Goal: Check status: Check status

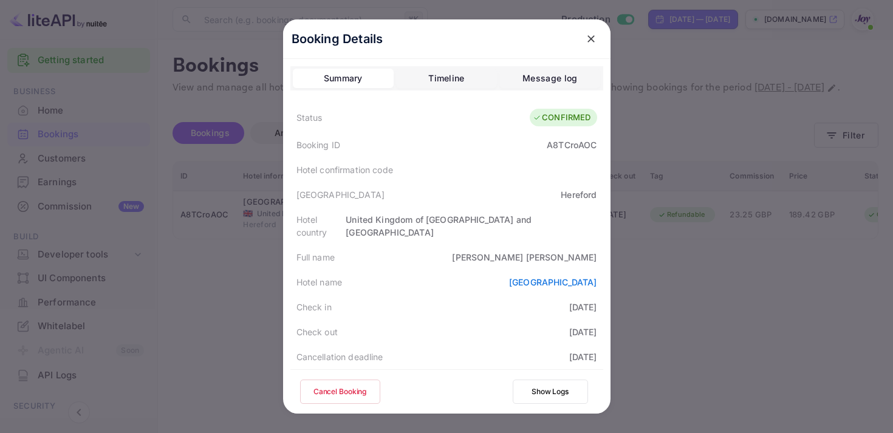
click at [549, 148] on div "A8TCroAOC" at bounding box center [572, 144] width 50 height 13
copy div "A8TCroAOC"
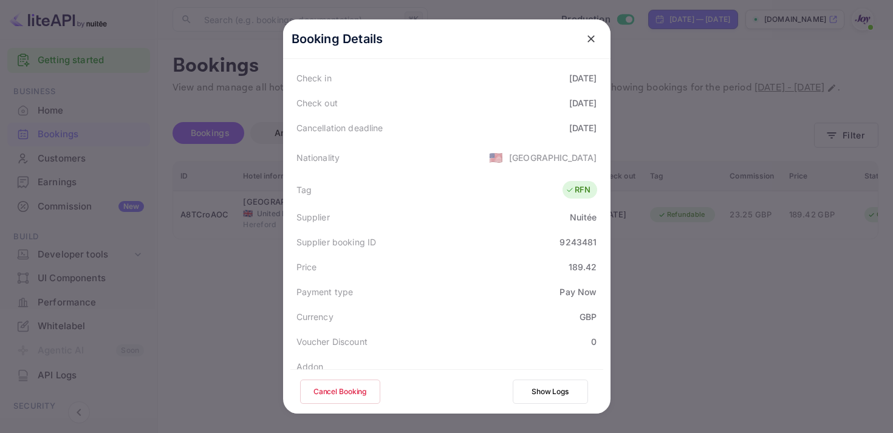
scroll to position [207, 0]
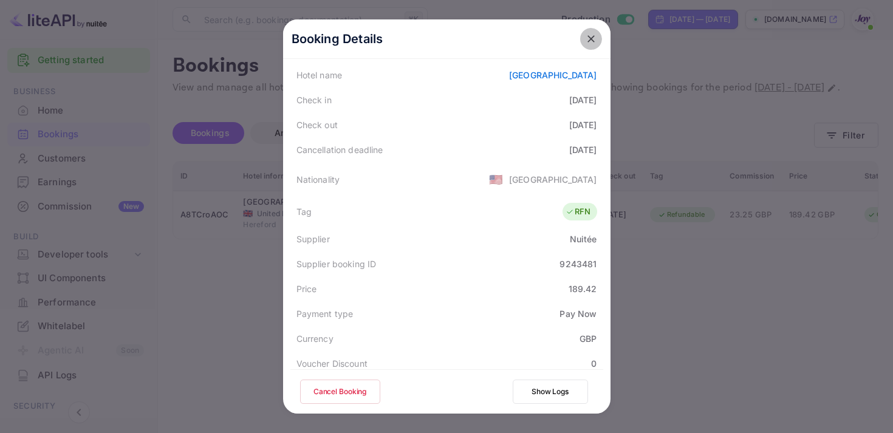
click at [587, 35] on icon "close" at bounding box center [591, 39] width 12 height 12
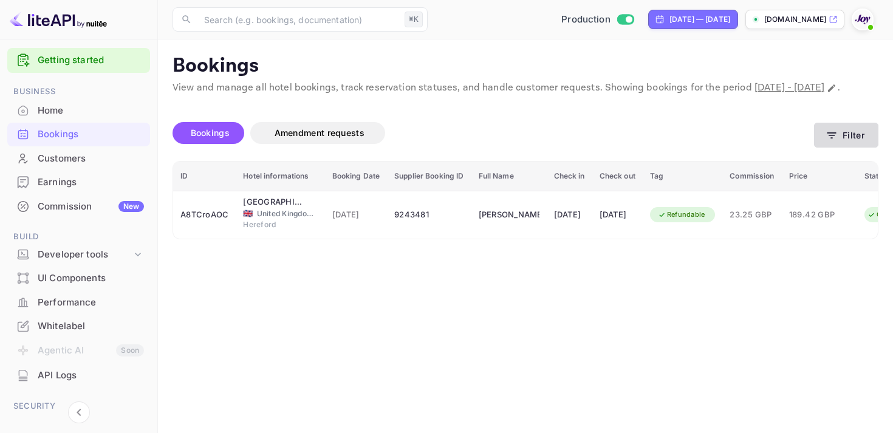
click at [844, 148] on button "Filter" at bounding box center [846, 135] width 64 height 25
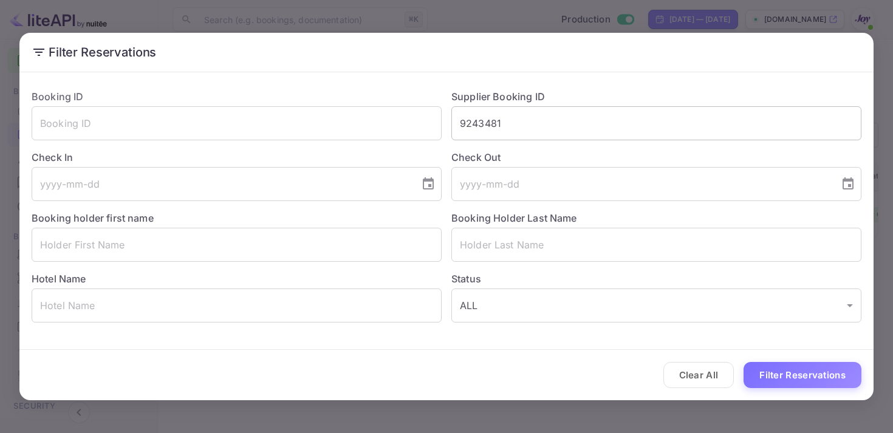
click at [480, 129] on input "9243481" at bounding box center [656, 123] width 410 height 34
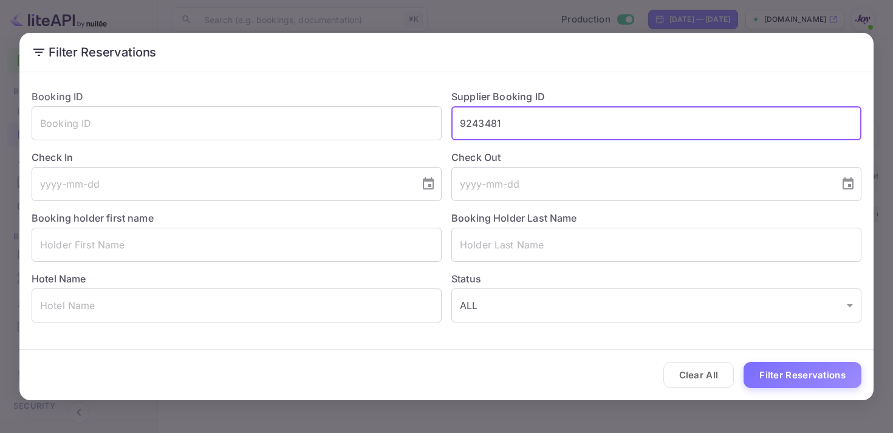
click at [480, 129] on input "9243481" at bounding box center [656, 123] width 410 height 34
paste input "8475429"
type input "8475429"
click at [788, 373] on button "Filter Reservations" at bounding box center [802, 375] width 118 height 26
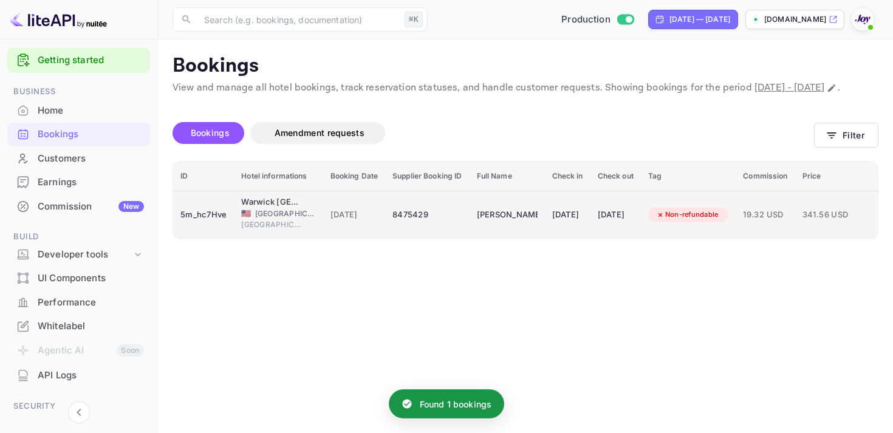
click at [582, 217] on td "[DATE]" at bounding box center [568, 215] width 46 height 48
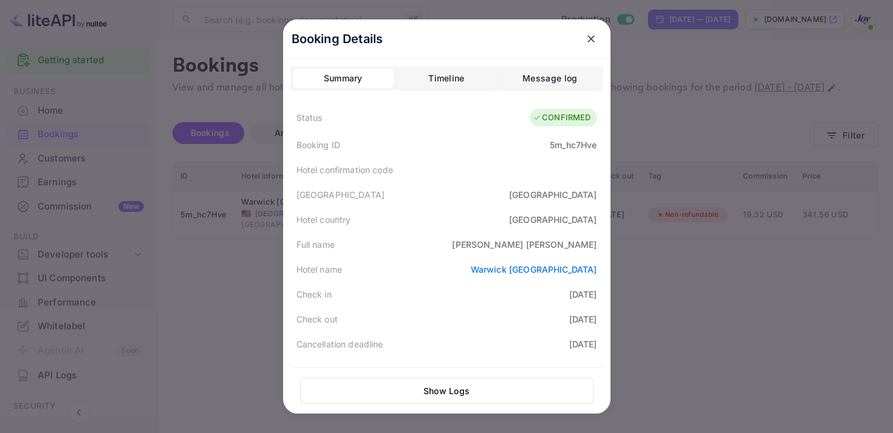
scroll to position [354, 0]
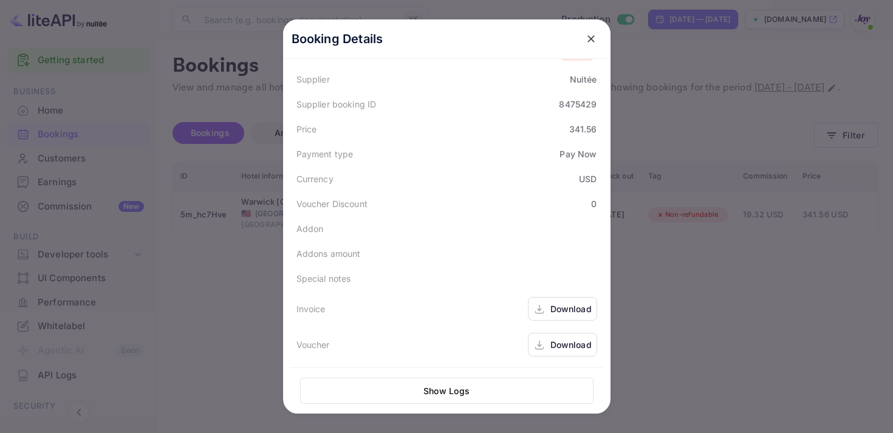
click at [546, 308] on div "Download" at bounding box center [562, 309] width 69 height 24
click at [564, 344] on div "Download" at bounding box center [570, 344] width 41 height 13
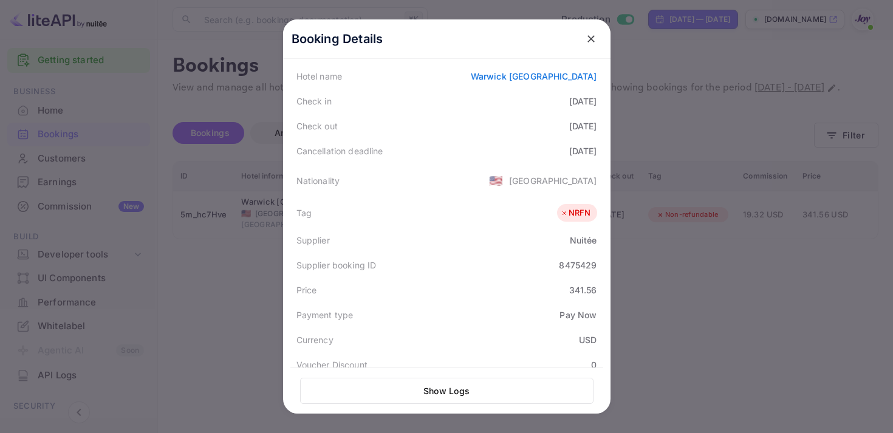
scroll to position [183, 0]
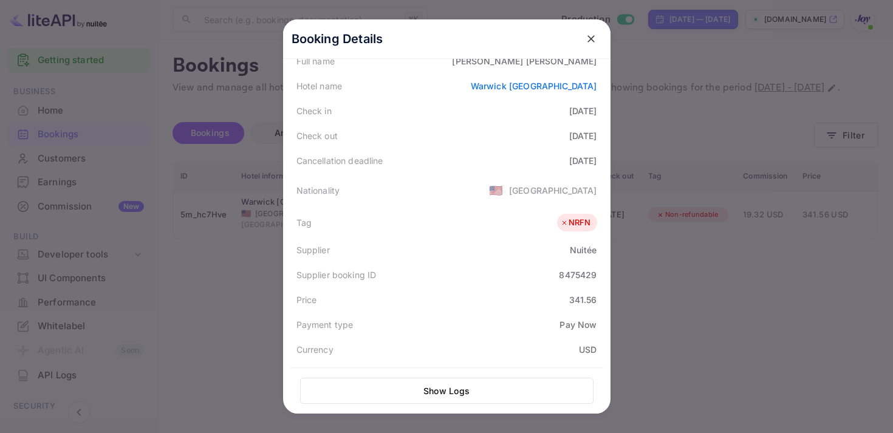
click at [589, 39] on icon "close" at bounding box center [590, 38] width 7 height 7
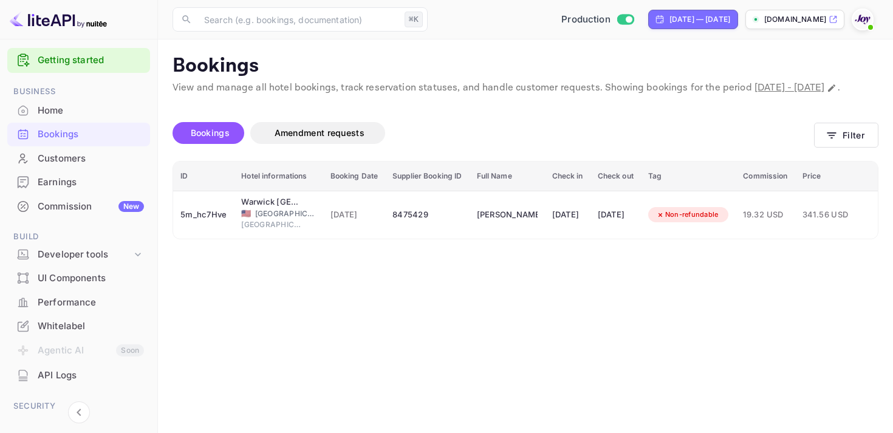
click at [836, 161] on div "Bookings Amendment requests Filter" at bounding box center [525, 135] width 706 height 51
click at [836, 141] on icon "button" at bounding box center [831, 135] width 12 height 12
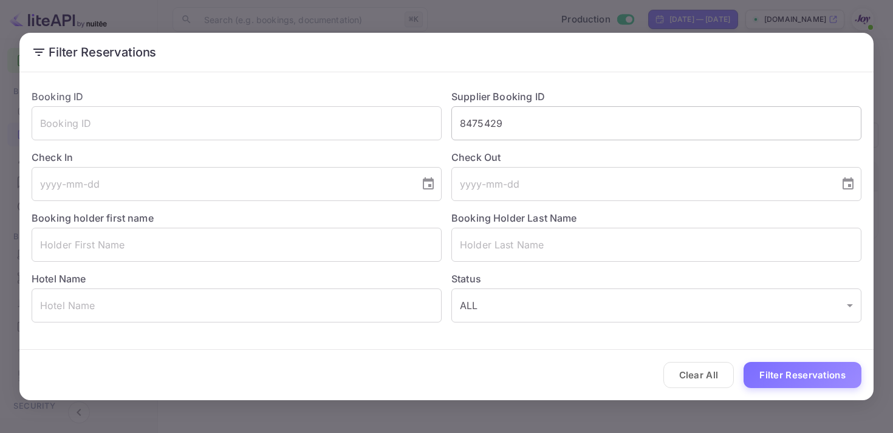
click at [495, 128] on input "8475429" at bounding box center [656, 123] width 410 height 34
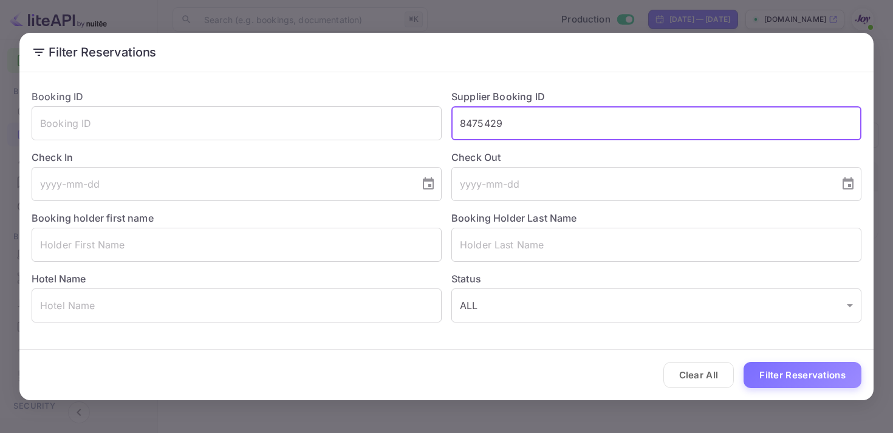
click at [495, 128] on input "8475429" at bounding box center [656, 123] width 410 height 34
paste input "502601"
type input "8502601"
click at [756, 368] on button "Filter Reservations" at bounding box center [802, 375] width 118 height 26
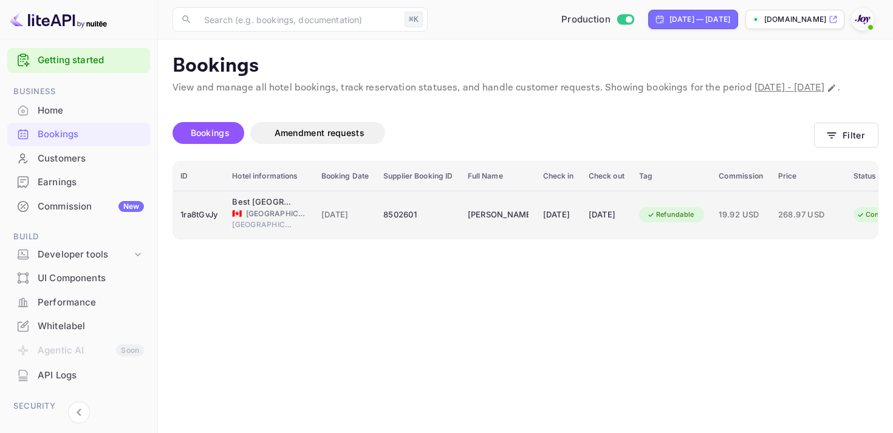
click at [624, 225] on div "[DATE]" at bounding box center [606, 214] width 36 height 19
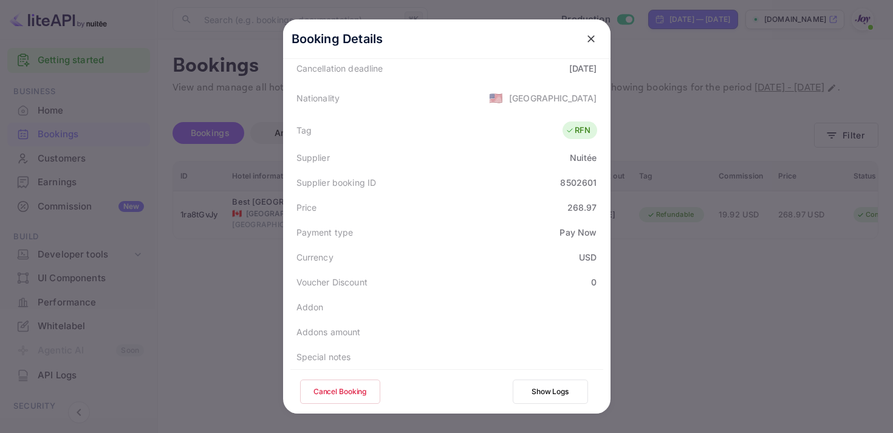
scroll to position [352, 0]
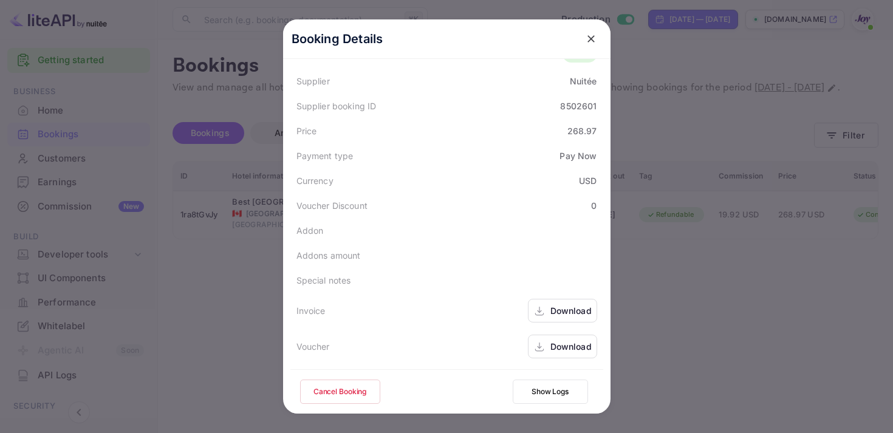
click at [562, 315] on div "Download" at bounding box center [570, 310] width 41 height 13
click at [569, 339] on div "Download" at bounding box center [562, 347] width 69 height 24
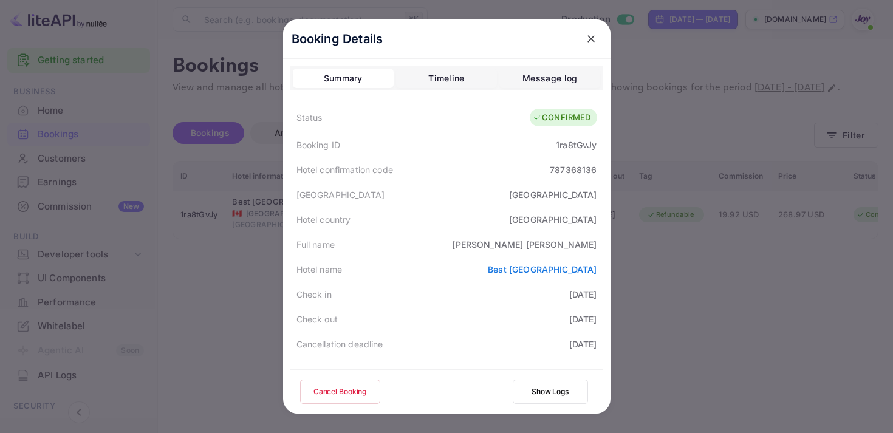
click at [558, 143] on div "1ra8tGvJy" at bounding box center [576, 144] width 41 height 13
copy div "1ra8tGvJy"
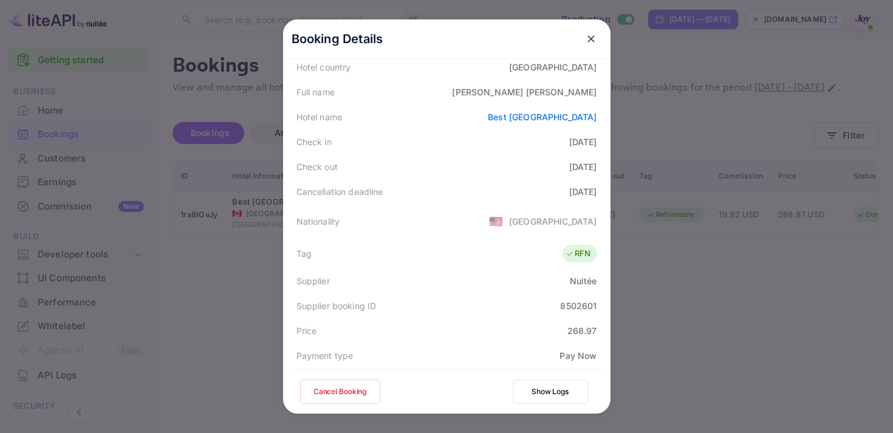
scroll to position [146, 0]
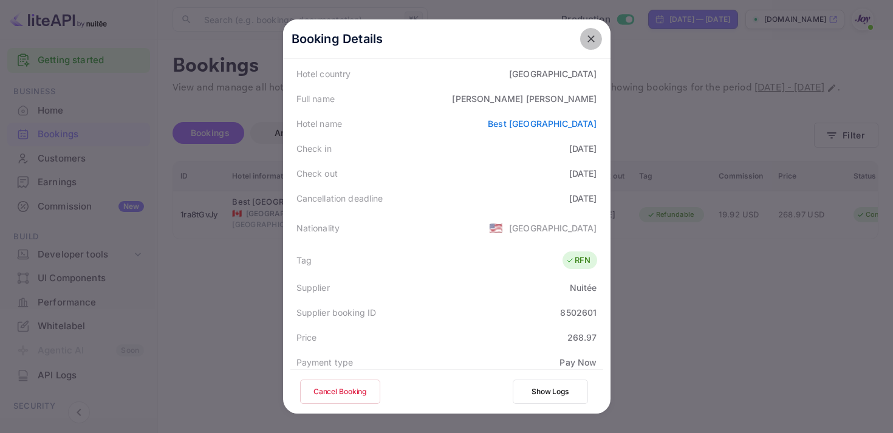
click at [591, 42] on icon "close" at bounding box center [591, 39] width 12 height 12
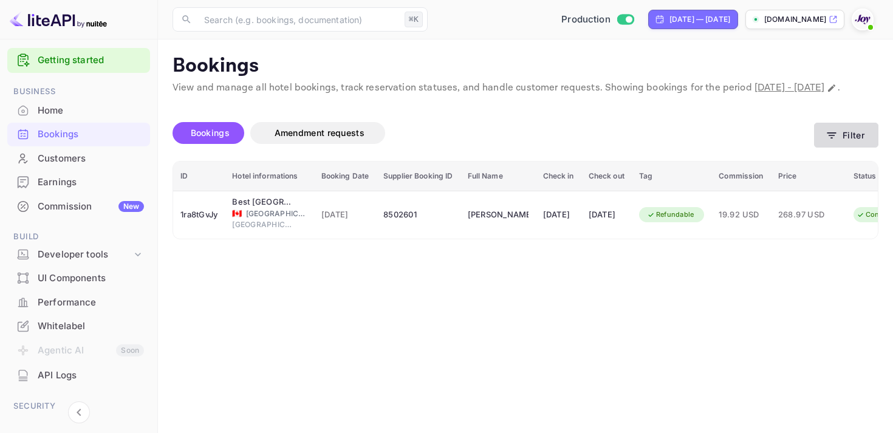
click at [832, 140] on button "Filter" at bounding box center [846, 135] width 64 height 25
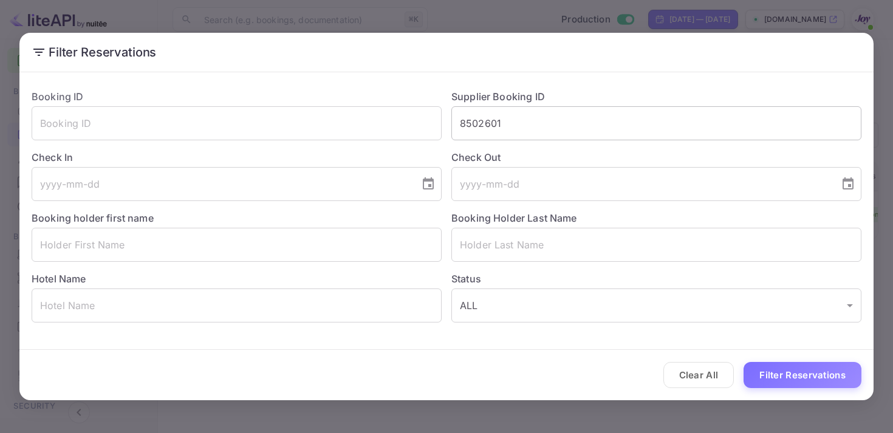
click at [463, 128] on input "8502601" at bounding box center [656, 123] width 410 height 34
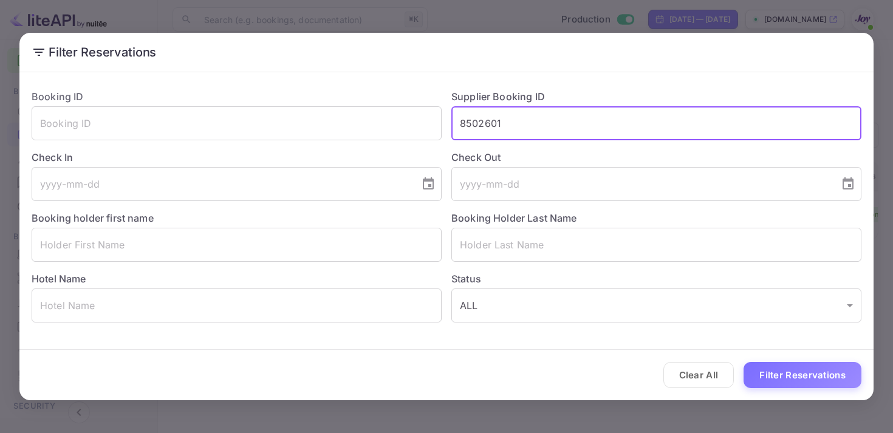
click at [463, 128] on input "8502601" at bounding box center [656, 123] width 410 height 34
paste input "9094182"
type input "9094182"
click at [822, 362] on button "Filter Reservations" at bounding box center [802, 375] width 118 height 26
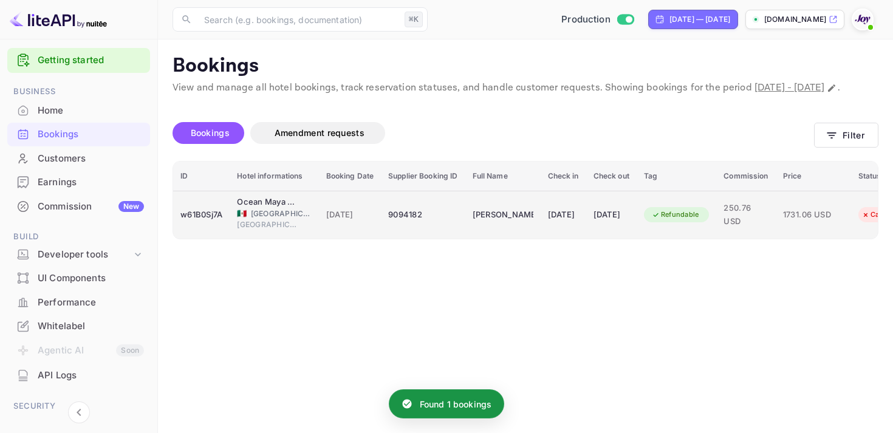
click at [469, 237] on td "[PERSON_NAME]" at bounding box center [502, 215] width 75 height 48
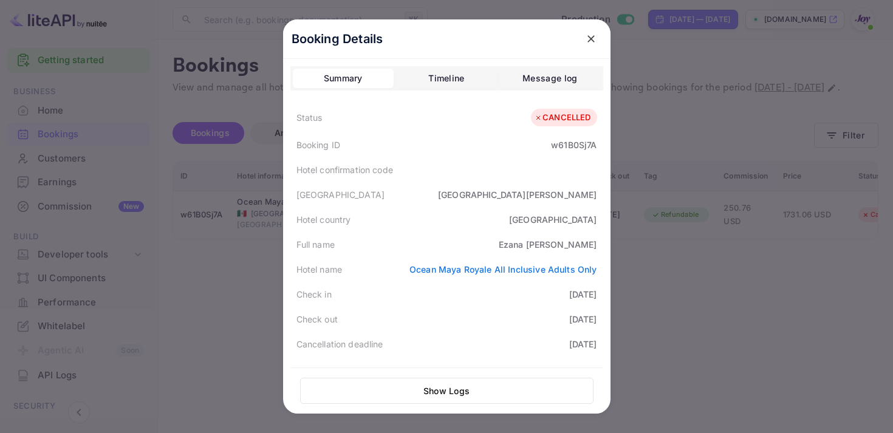
scroll to position [383, 0]
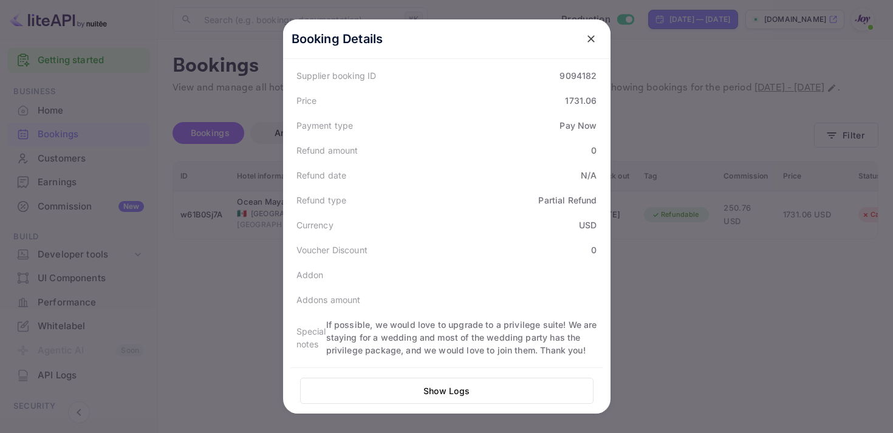
click at [591, 38] on icon "close" at bounding box center [590, 38] width 7 height 7
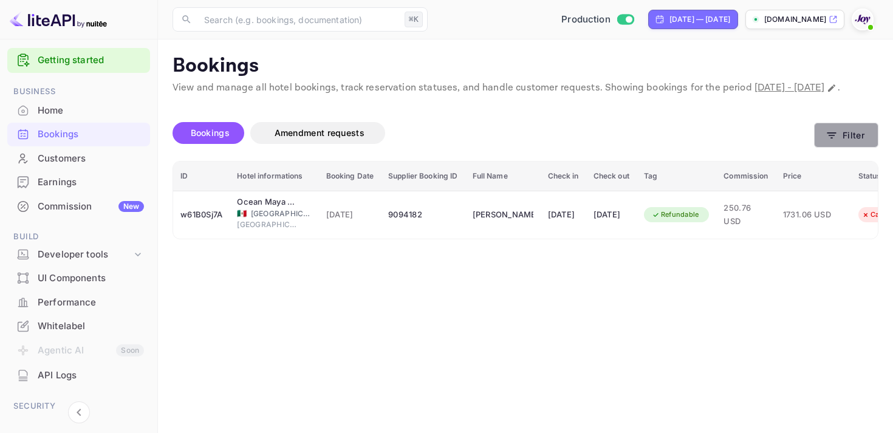
click at [853, 144] on button "Filter" at bounding box center [846, 135] width 64 height 25
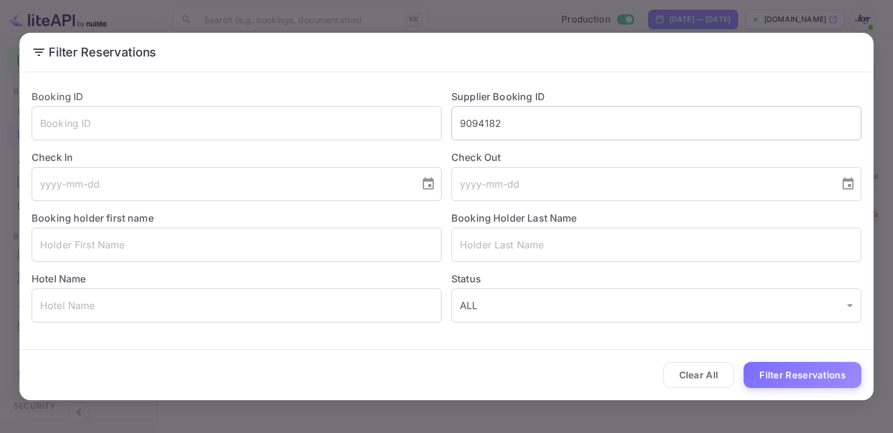
click at [494, 126] on input "9094182" at bounding box center [656, 123] width 410 height 34
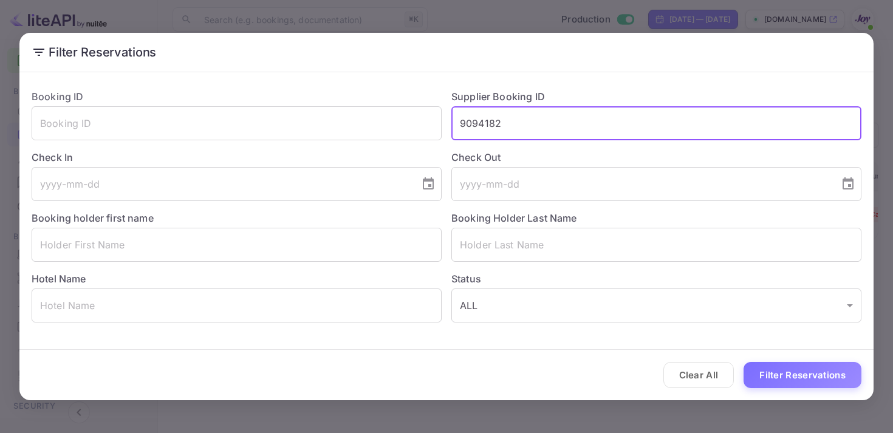
paste input "847476"
type input "8474762"
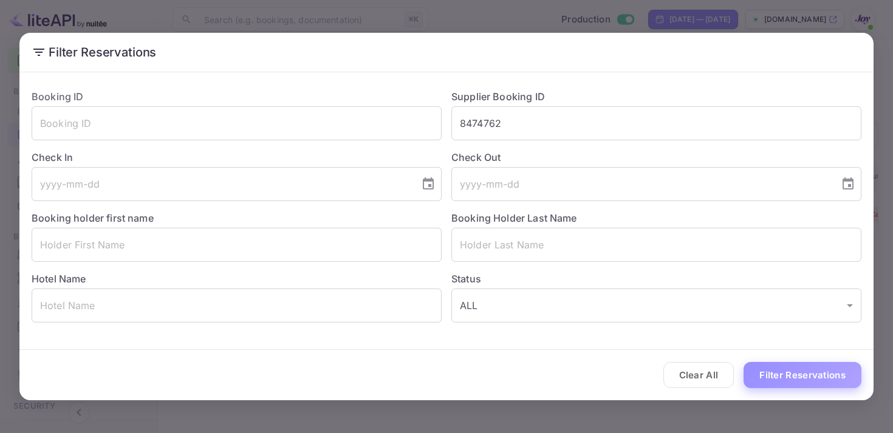
click at [767, 367] on button "Filter Reservations" at bounding box center [802, 375] width 118 height 26
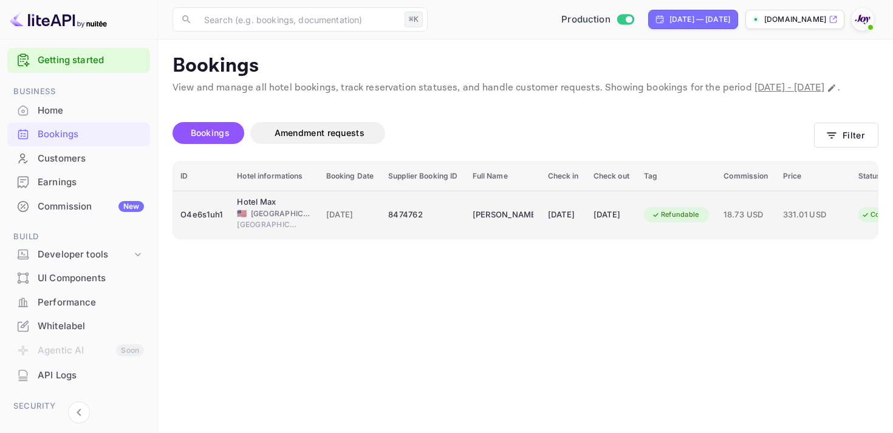
click at [634, 239] on td "[DATE]" at bounding box center [611, 215] width 50 height 48
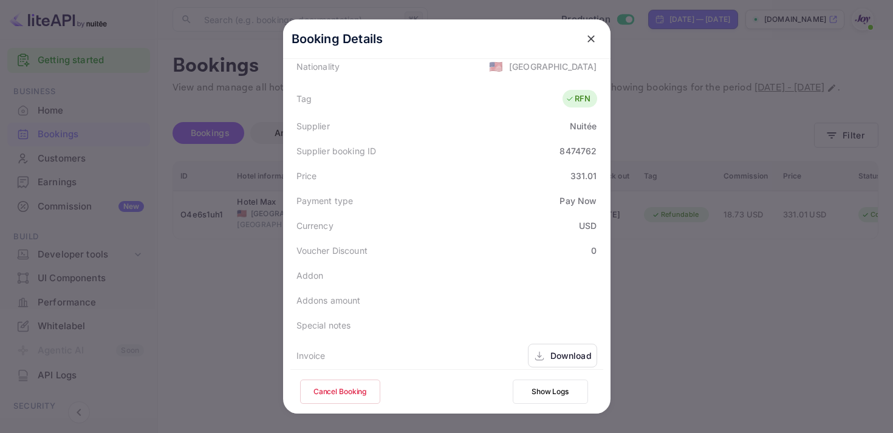
scroll to position [352, 0]
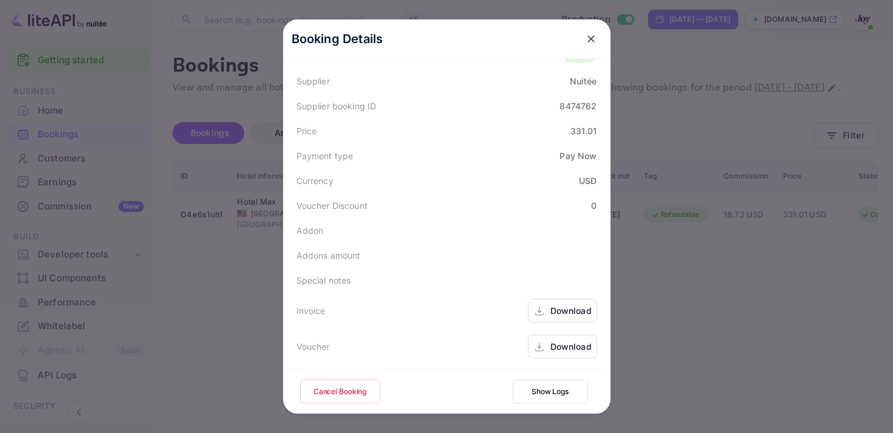
click at [541, 310] on icon at bounding box center [539, 311] width 12 height 13
click at [542, 346] on icon at bounding box center [539, 347] width 12 height 13
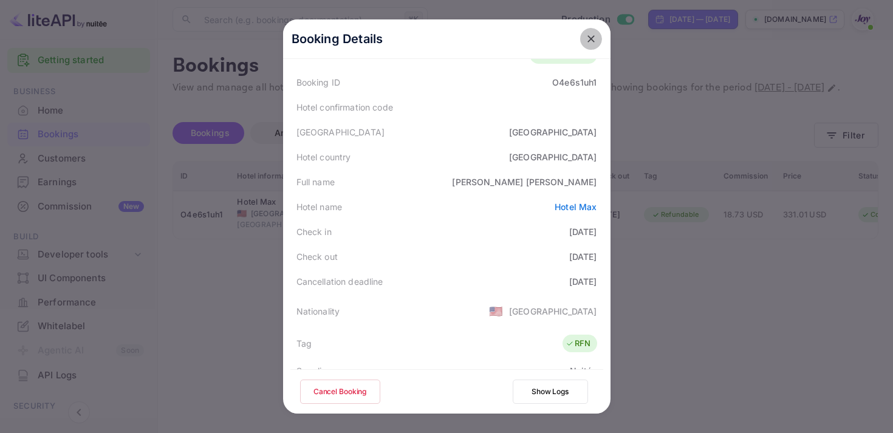
click at [591, 38] on icon "close" at bounding box center [590, 38] width 7 height 7
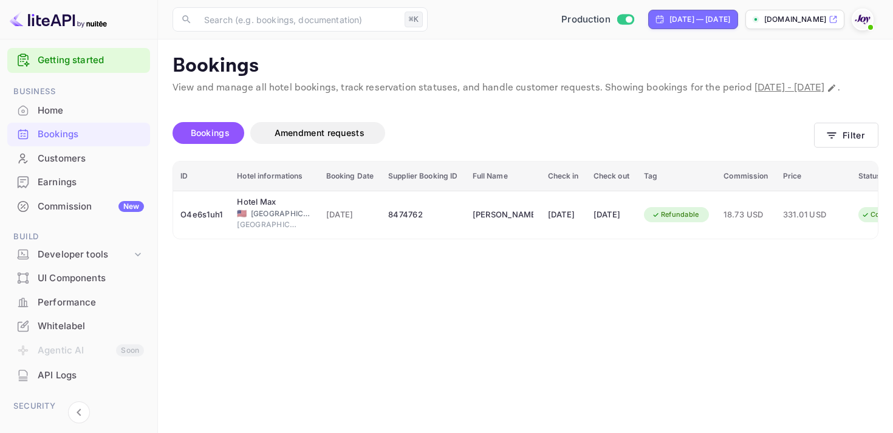
click at [840, 161] on div "Bookings Amendment requests Filter" at bounding box center [525, 135] width 706 height 51
click at [840, 148] on button "Filter" at bounding box center [846, 135] width 64 height 25
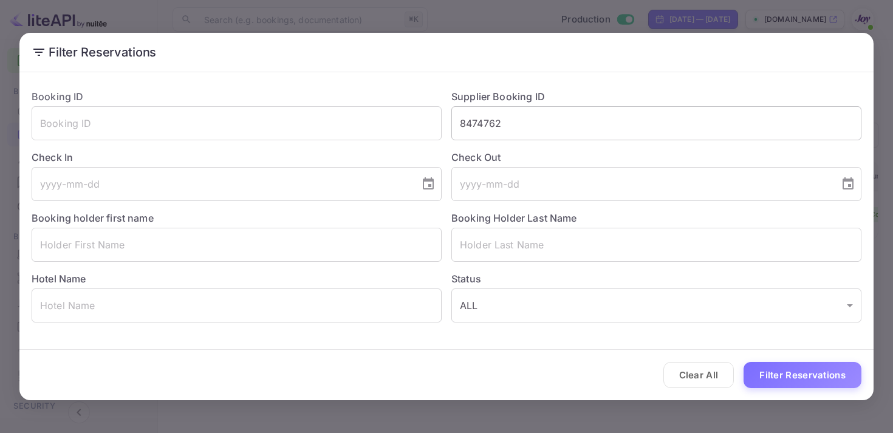
click at [480, 129] on input "8474762" at bounding box center [656, 123] width 410 height 34
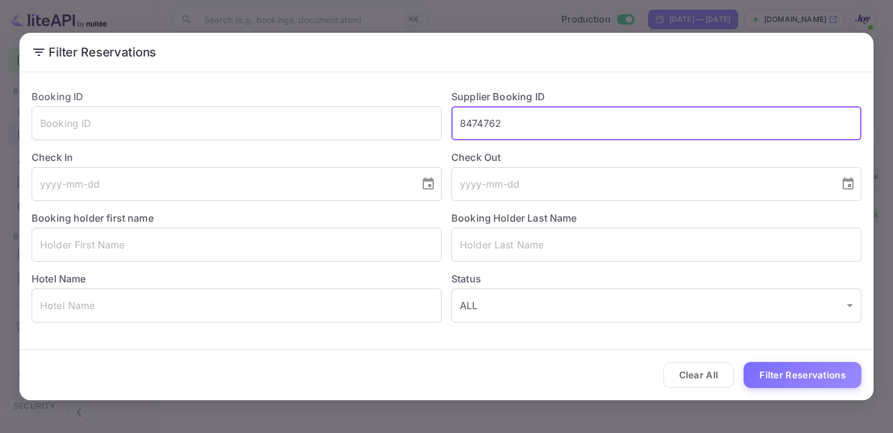
click at [480, 129] on input "8474762" at bounding box center [656, 123] width 410 height 34
paste input "9197870"
type input "9197870"
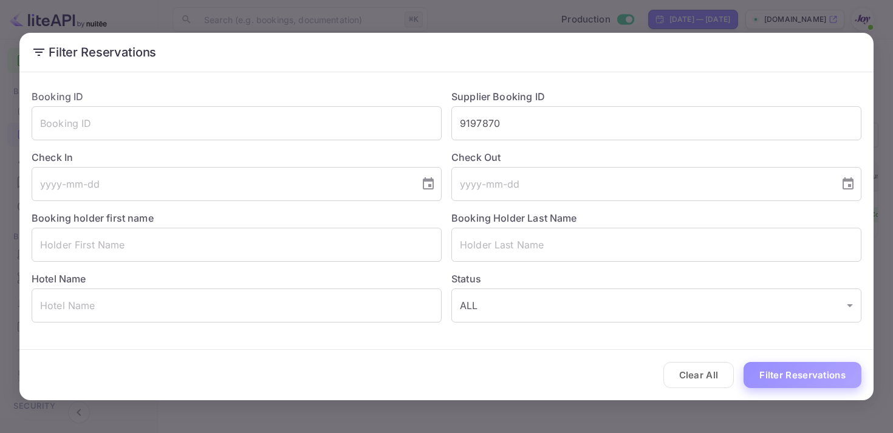
click at [771, 384] on button "Filter Reservations" at bounding box center [802, 375] width 118 height 26
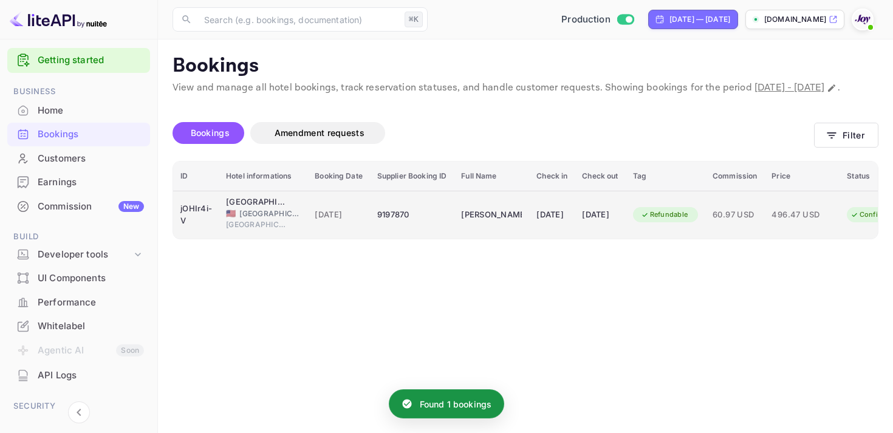
click at [753, 222] on span "60.97 USD" at bounding box center [734, 214] width 44 height 13
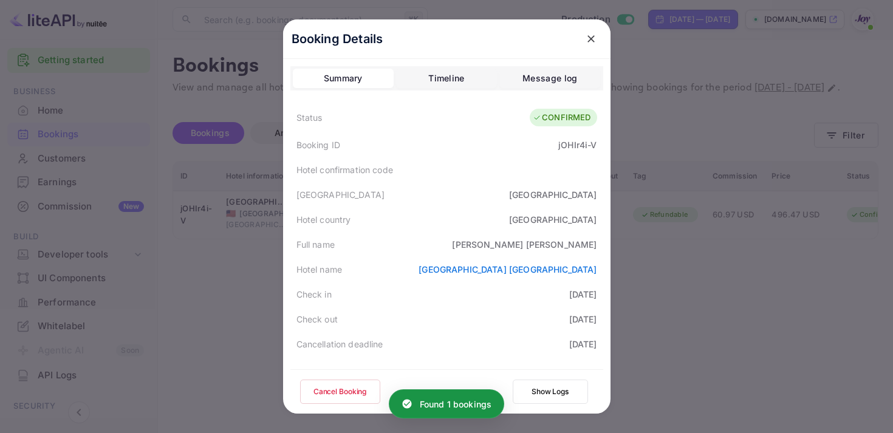
scroll to position [352, 0]
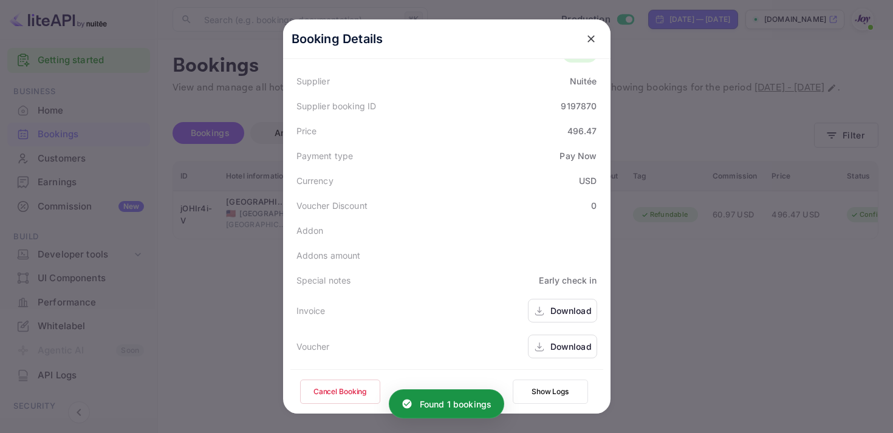
click at [571, 318] on div "Download" at bounding box center [562, 311] width 69 height 24
click at [548, 353] on div "Download" at bounding box center [562, 347] width 69 height 24
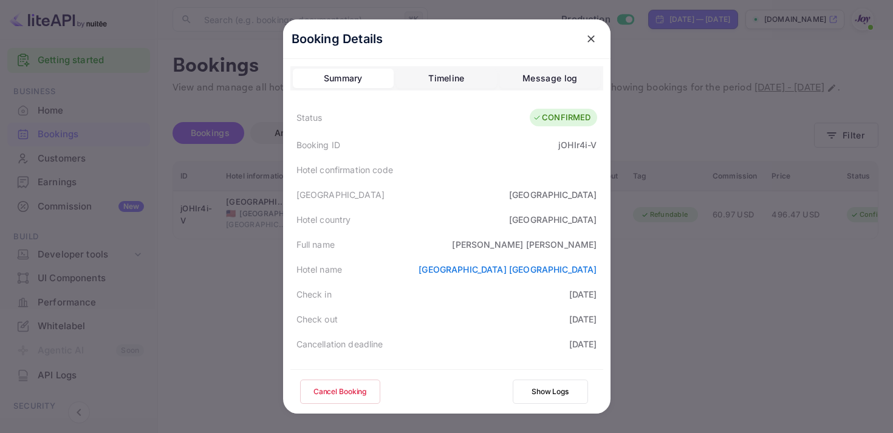
click at [584, 149] on div "jOHIr4i-V" at bounding box center [577, 144] width 38 height 13
click at [599, 147] on div "Booking ID jOHIr4i-V" at bounding box center [446, 144] width 313 height 25
drag, startPoint x: 557, startPoint y: 143, endPoint x: 599, endPoint y: 146, distance: 42.0
click at [599, 146] on div "Booking ID jOHIr4i-V" at bounding box center [446, 144] width 313 height 25
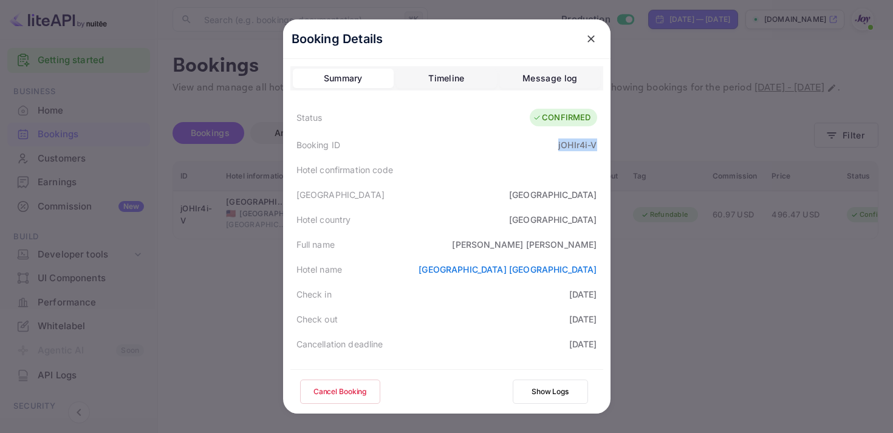
copy div "jOHIr4i-V"
click at [586, 41] on icon "close" at bounding box center [591, 39] width 12 height 12
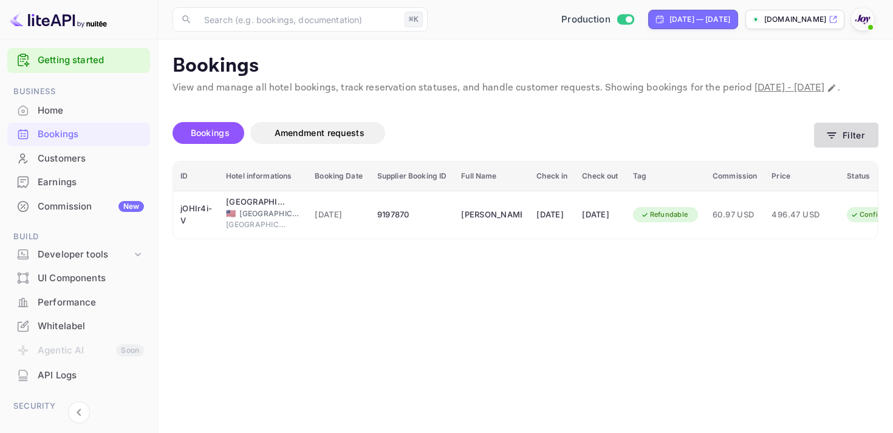
click at [846, 148] on button "Filter" at bounding box center [846, 135] width 64 height 25
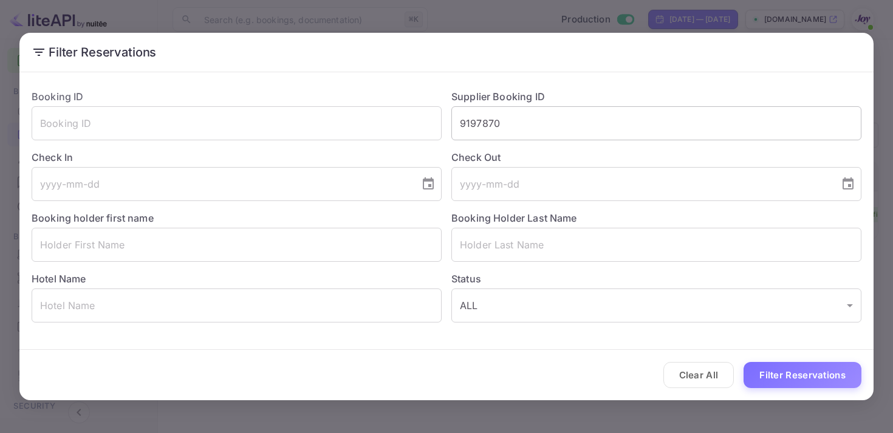
click at [495, 124] on input "9197870" at bounding box center [656, 123] width 410 height 34
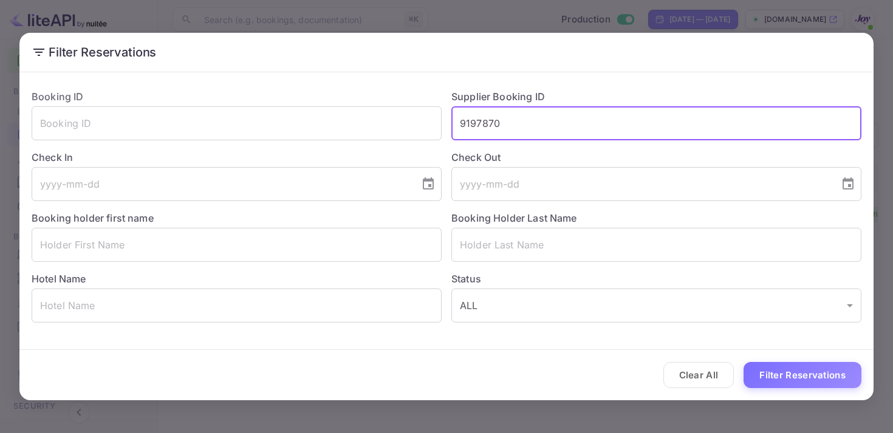
click at [495, 124] on input "9197870" at bounding box center [656, 123] width 410 height 34
paste input "303528"
type input "9303528"
click at [833, 376] on button "Filter Reservations" at bounding box center [802, 375] width 118 height 26
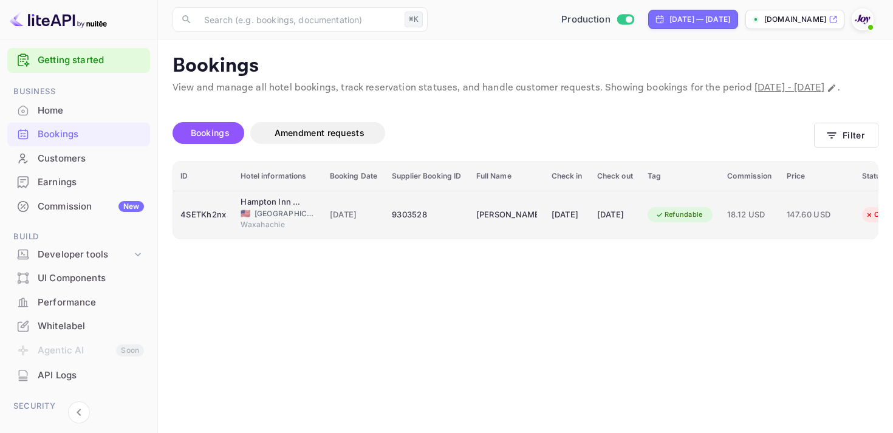
click at [720, 222] on td "Refundable" at bounding box center [680, 215] width 80 height 48
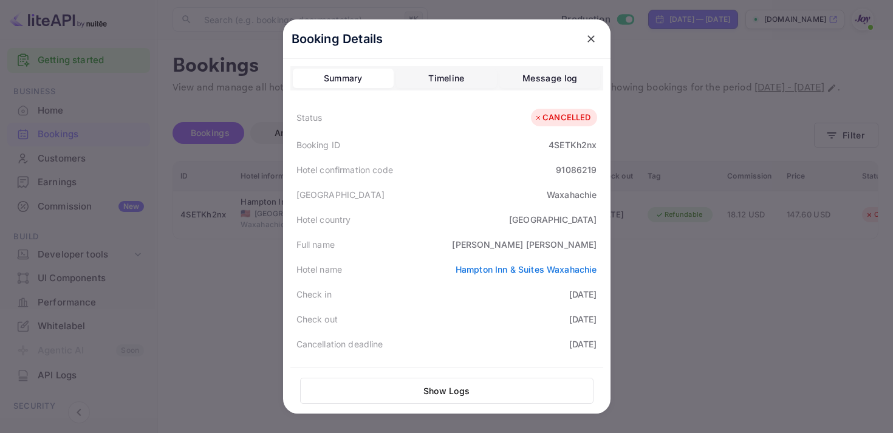
click at [591, 40] on icon "close" at bounding box center [591, 39] width 12 height 12
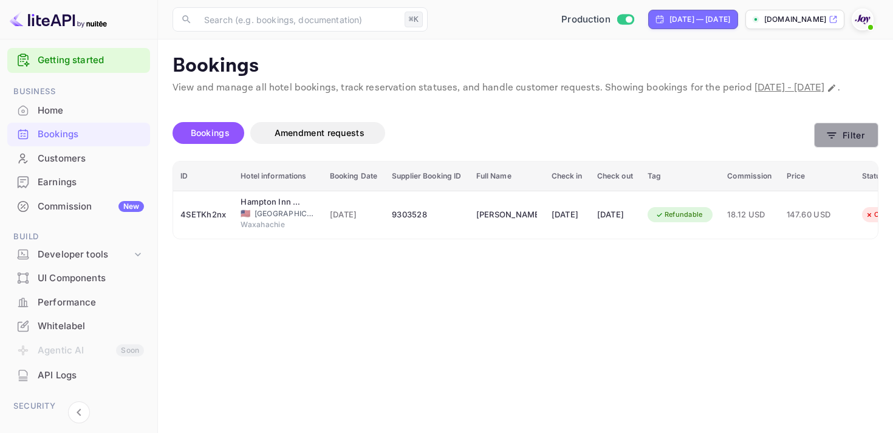
click at [843, 148] on button "Filter" at bounding box center [846, 135] width 64 height 25
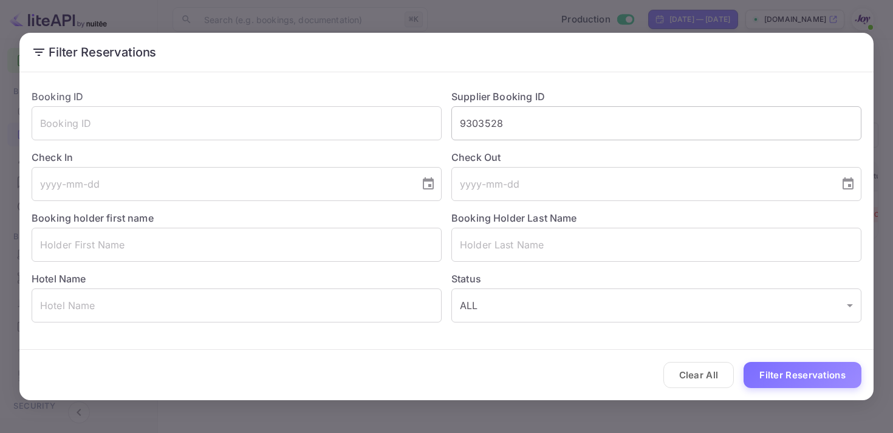
click at [499, 114] on input "9303528" at bounding box center [656, 123] width 410 height 34
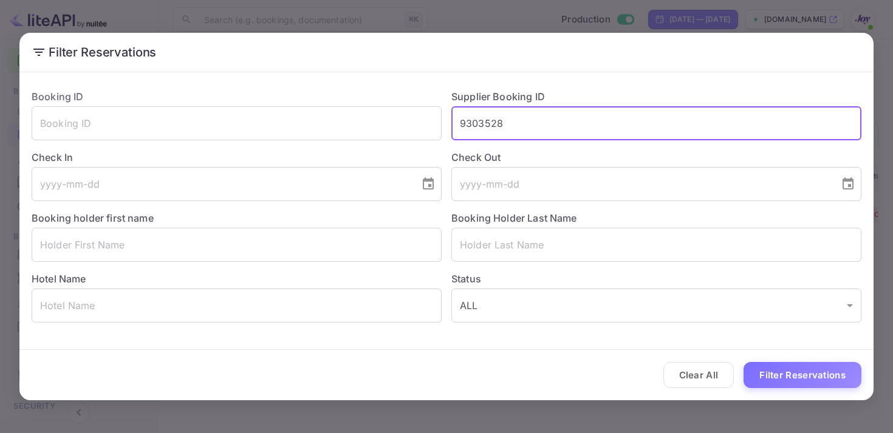
click at [499, 114] on input "9303528" at bounding box center [656, 123] width 410 height 34
paste input "8883467"
type input "8883467"
click at [815, 383] on button "Filter Reservations" at bounding box center [802, 375] width 118 height 26
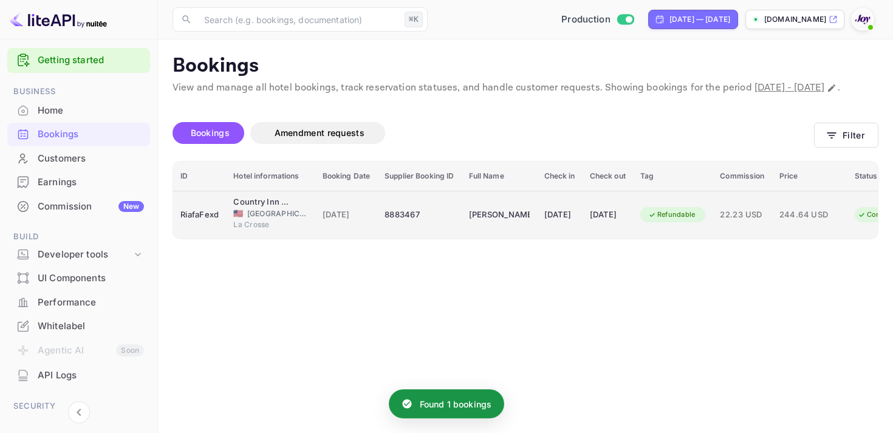
click at [575, 225] on div "[DATE]" at bounding box center [559, 214] width 31 height 19
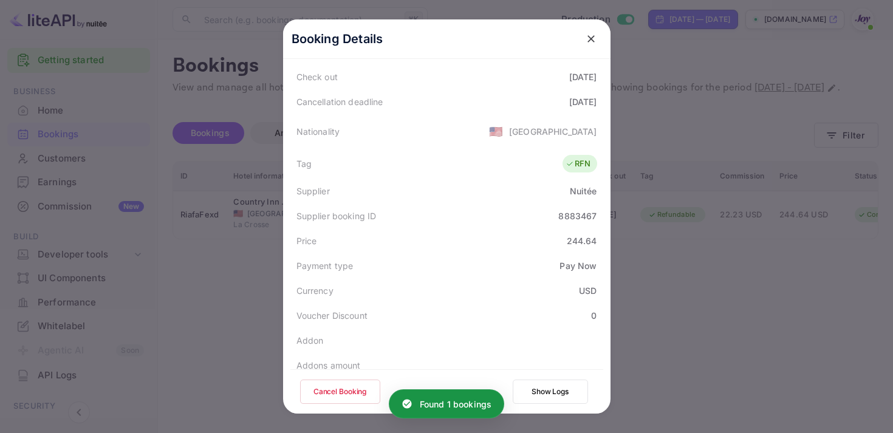
scroll to position [352, 0]
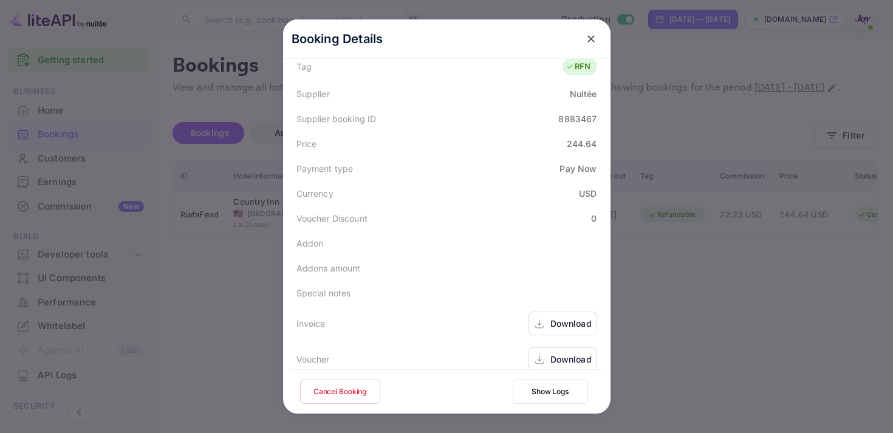
click at [544, 320] on div "Download" at bounding box center [562, 324] width 69 height 24
click at [534, 353] on icon at bounding box center [539, 359] width 12 height 13
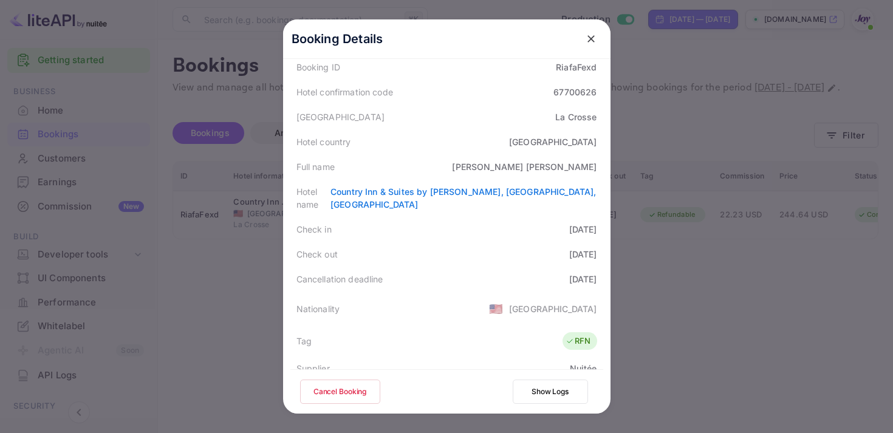
scroll to position [0, 0]
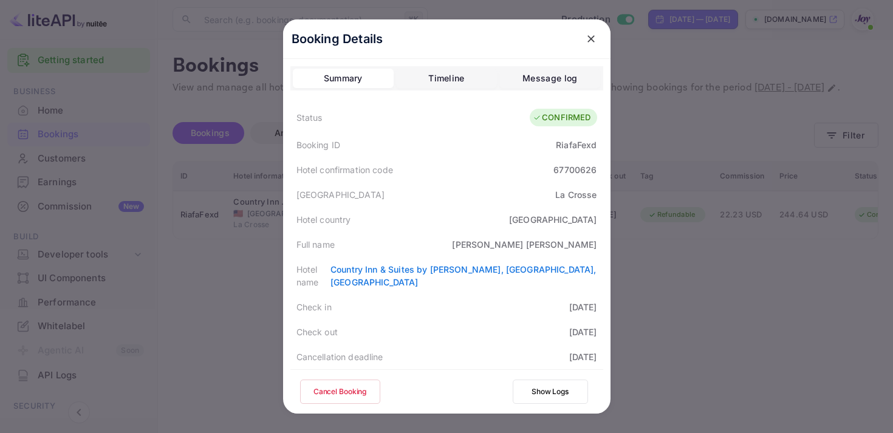
click at [591, 40] on icon "close" at bounding box center [590, 38] width 7 height 7
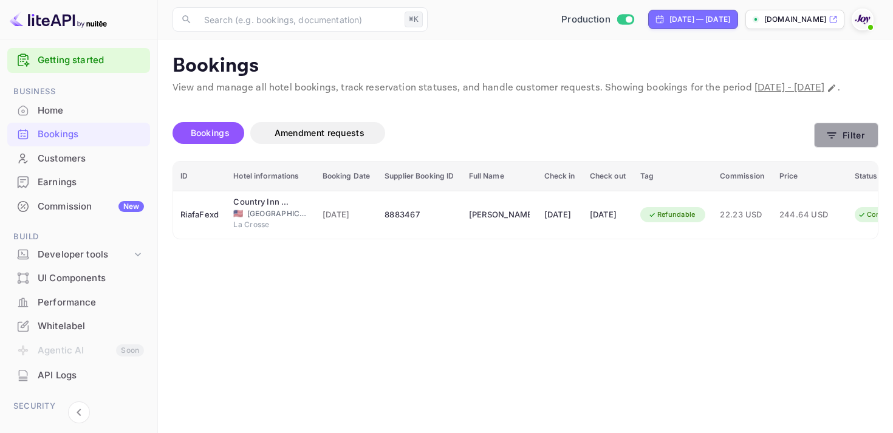
click at [854, 141] on button "Filter" at bounding box center [846, 135] width 64 height 25
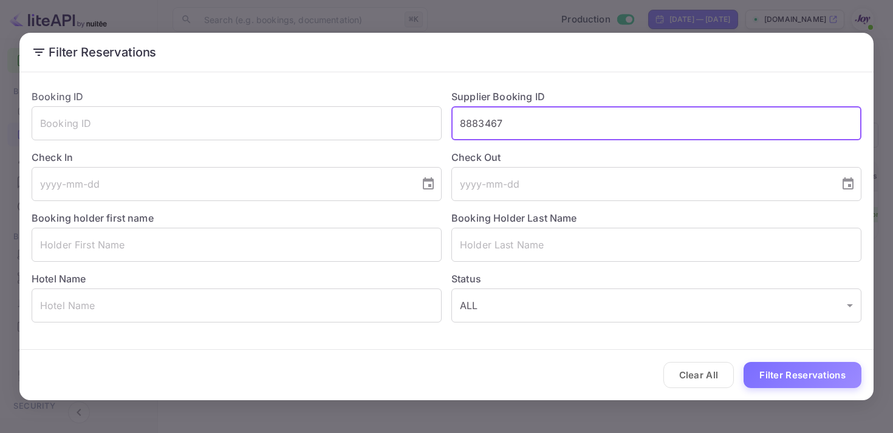
click at [485, 127] on input "8883467" at bounding box center [656, 123] width 410 height 34
paste input "475541"
type input "8475541"
click at [799, 370] on button "Filter Reservations" at bounding box center [802, 375] width 118 height 26
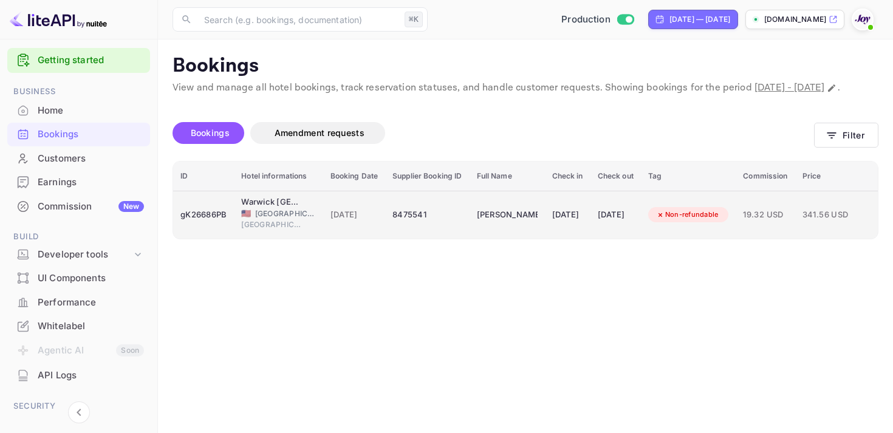
click at [612, 239] on td "[DATE]" at bounding box center [615, 215] width 50 height 48
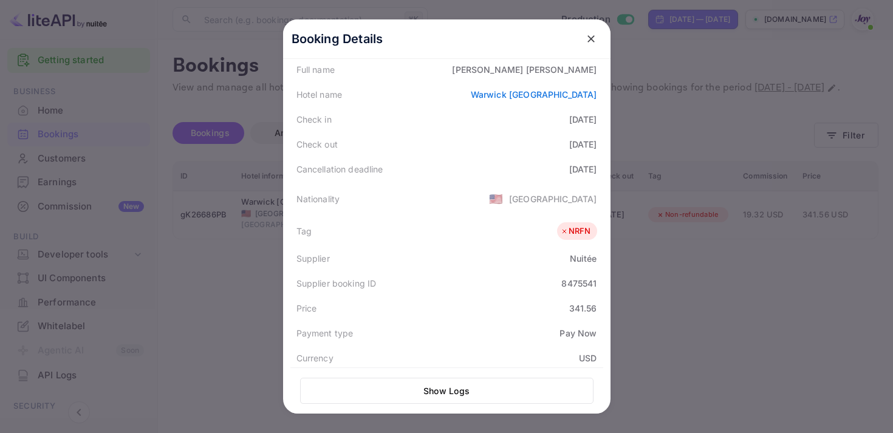
scroll to position [354, 0]
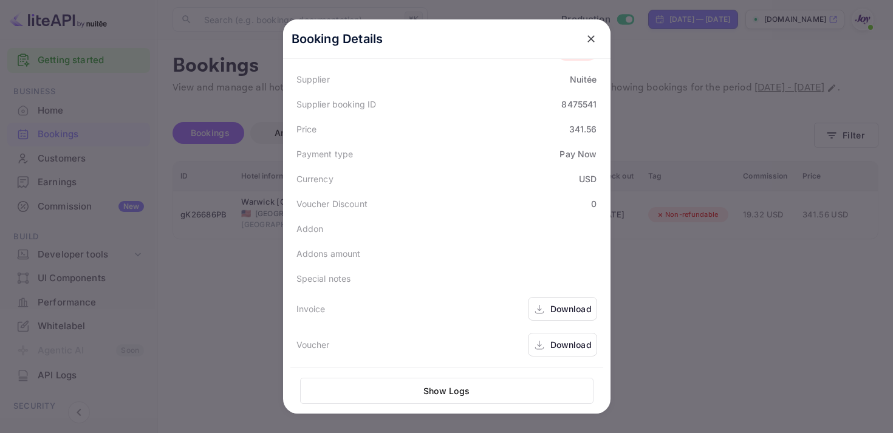
click at [555, 307] on div "Download" at bounding box center [570, 308] width 41 height 13
click at [562, 339] on div "Download" at bounding box center [570, 344] width 41 height 13
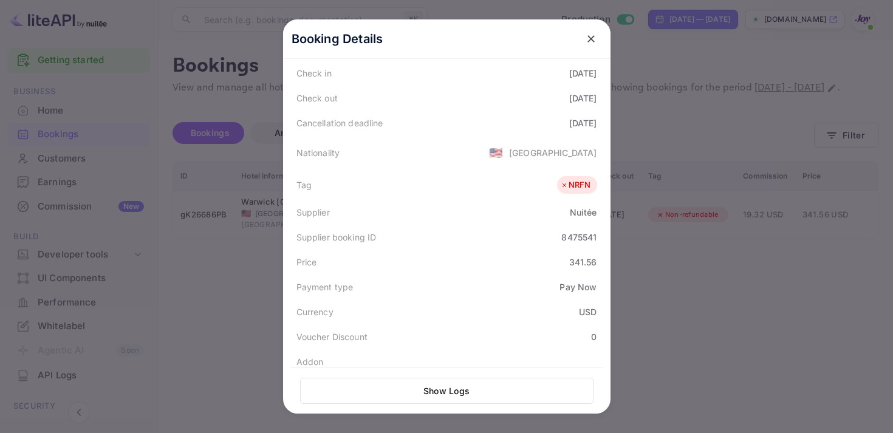
scroll to position [217, 0]
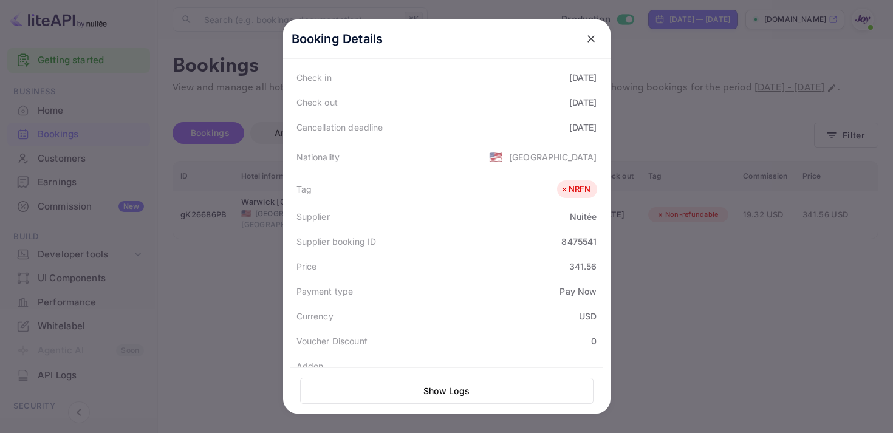
click at [591, 50] on div "Booking Details" at bounding box center [446, 38] width 327 height 39
click at [593, 46] on button "close" at bounding box center [591, 39] width 22 height 22
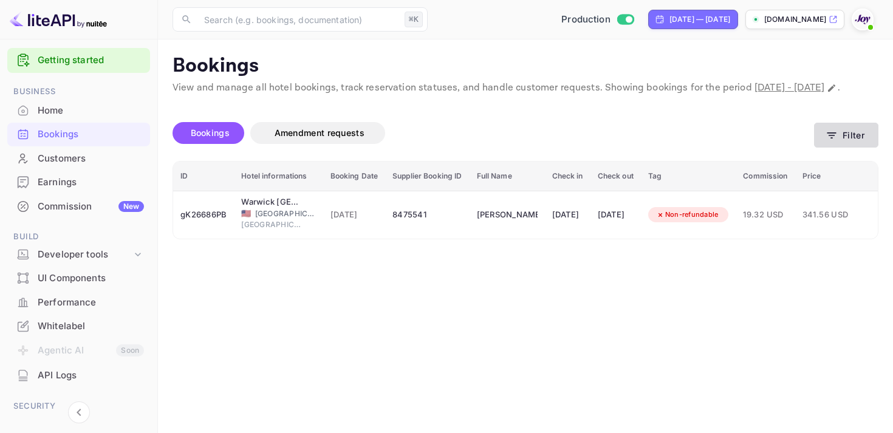
click at [831, 138] on button "Filter" at bounding box center [846, 135] width 64 height 25
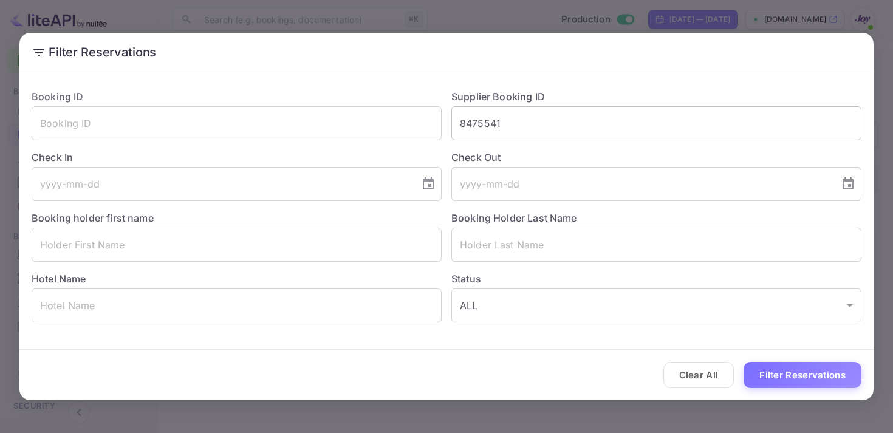
click at [494, 125] on input "8475541" at bounding box center [656, 123] width 410 height 34
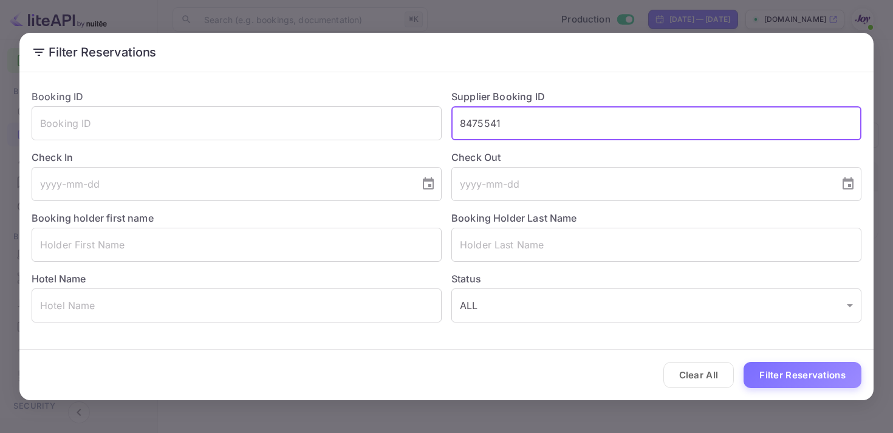
paste input "32275"
type input "8432275"
click at [775, 374] on button "Filter Reservations" at bounding box center [802, 375] width 118 height 26
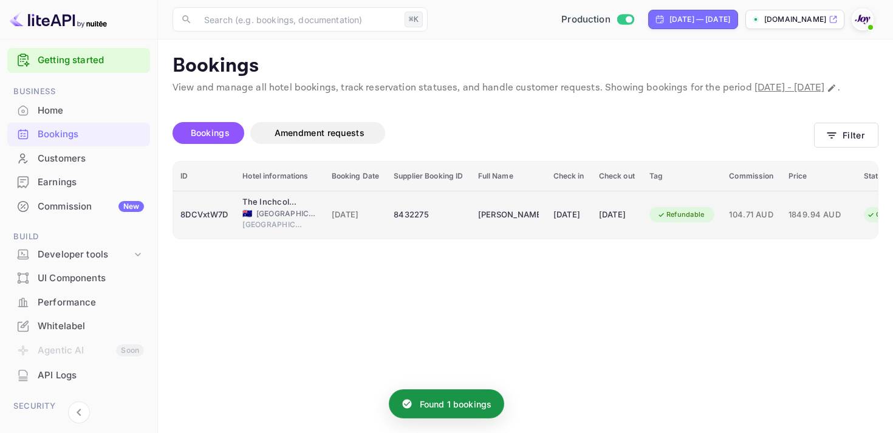
click at [584, 239] on td "[DATE]" at bounding box center [569, 215] width 46 height 48
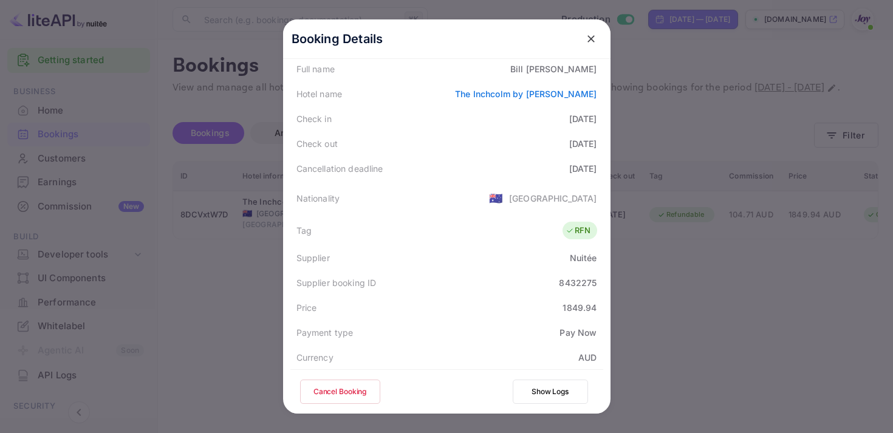
scroll to position [352, 0]
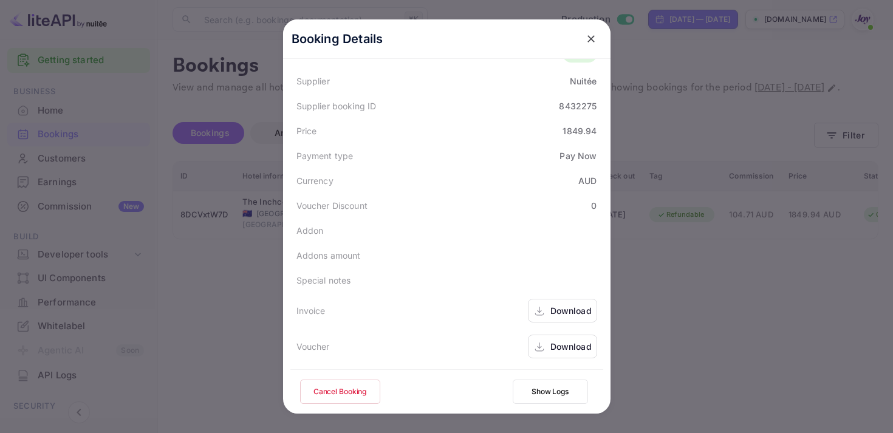
click at [548, 306] on div "Download" at bounding box center [562, 311] width 69 height 24
click at [565, 349] on div "Download" at bounding box center [570, 346] width 41 height 13
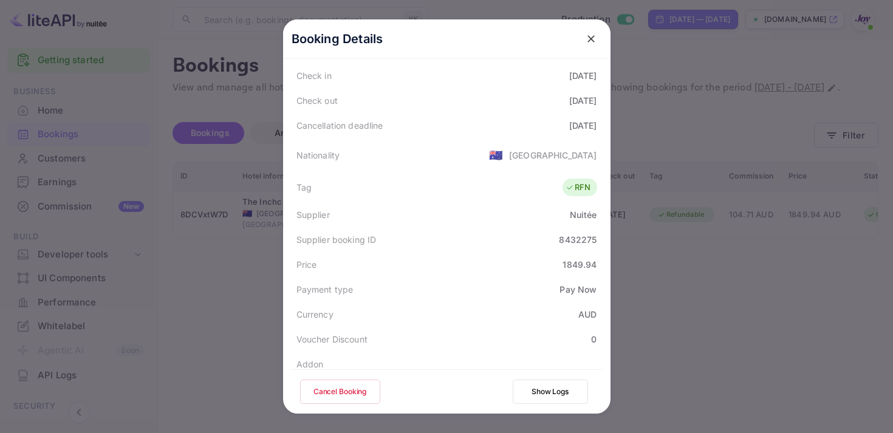
scroll to position [0, 0]
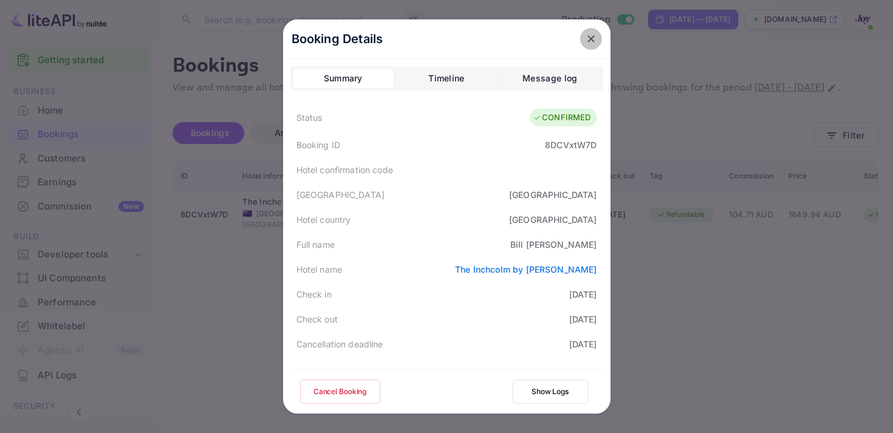
click at [595, 33] on icon "close" at bounding box center [591, 39] width 12 height 12
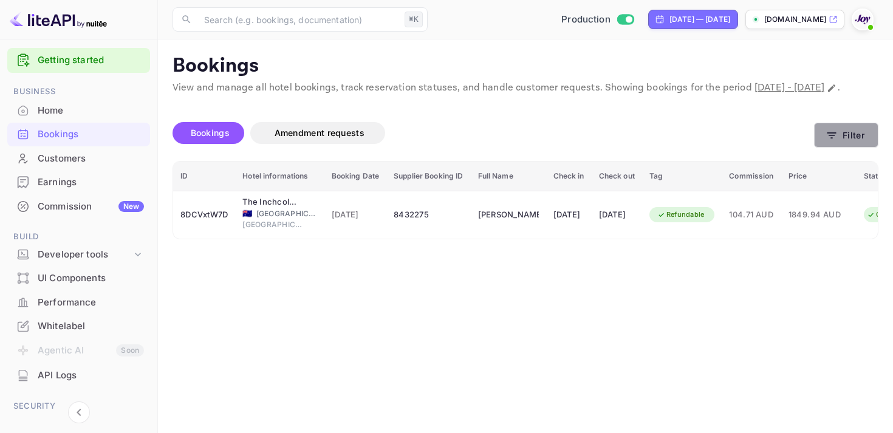
click at [851, 148] on button "Filter" at bounding box center [846, 135] width 64 height 25
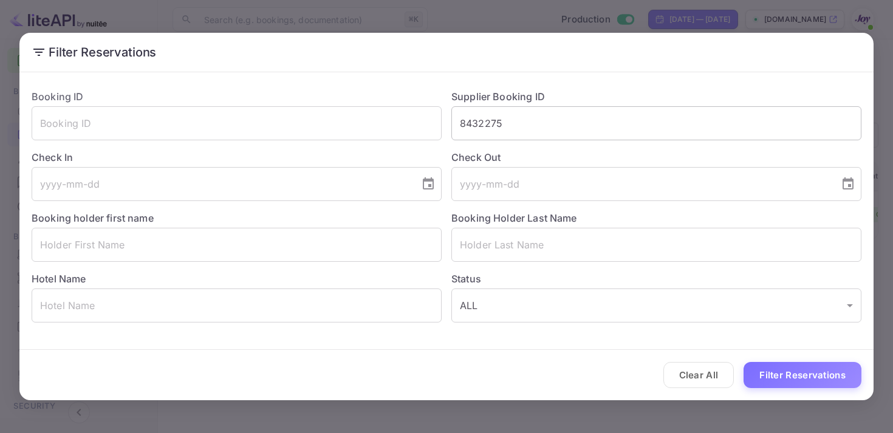
click at [495, 122] on input "8432275" at bounding box center [656, 123] width 410 height 34
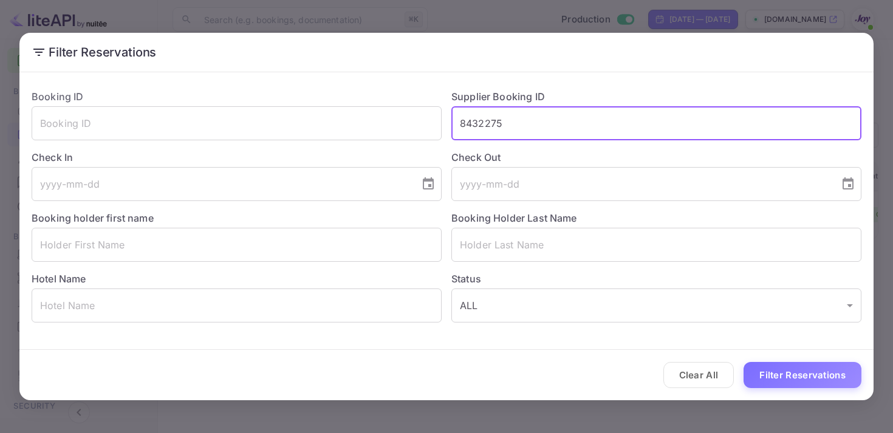
click at [495, 122] on input "8432275" at bounding box center [656, 123] width 410 height 34
paste input "897673"
type input "8897673"
click at [797, 373] on button "Filter Reservations" at bounding box center [802, 375] width 118 height 26
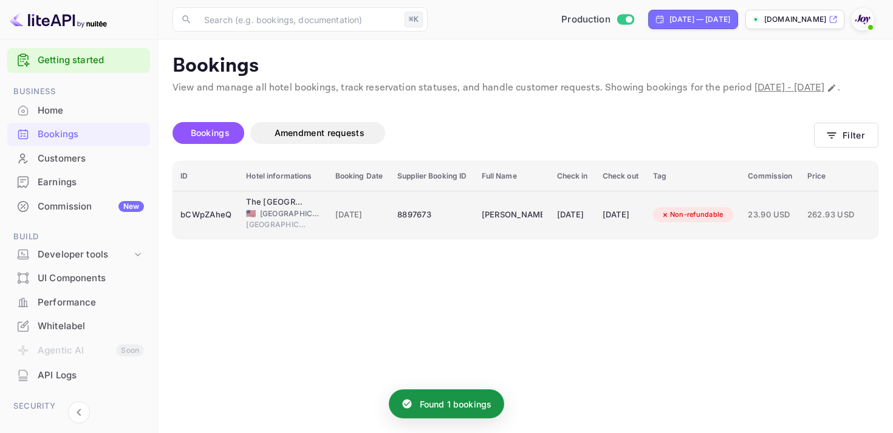
click at [595, 209] on td "[DATE]" at bounding box center [573, 215] width 46 height 48
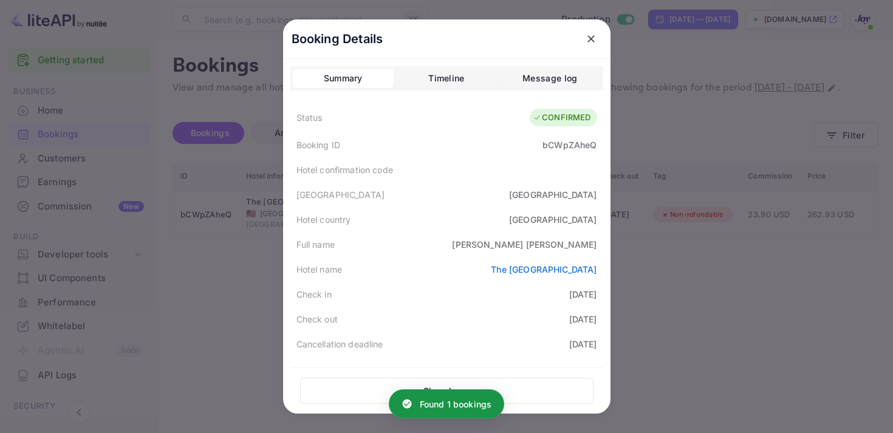
scroll to position [354, 0]
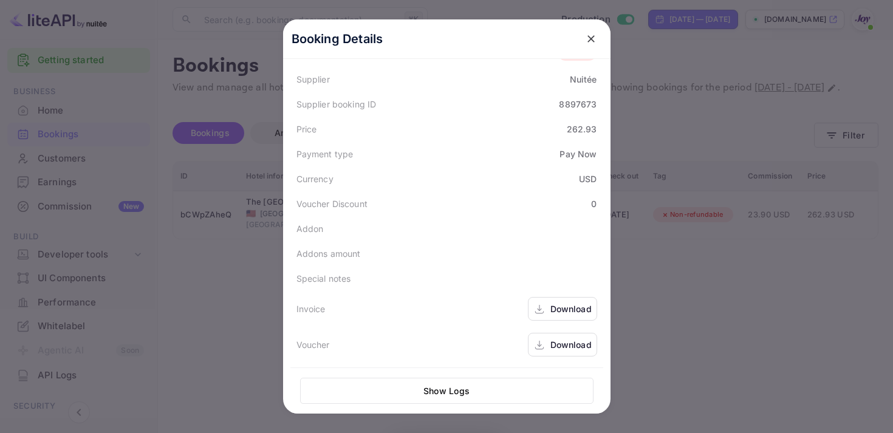
click at [536, 305] on icon at bounding box center [539, 309] width 12 height 13
click at [568, 351] on div "Download" at bounding box center [562, 345] width 69 height 24
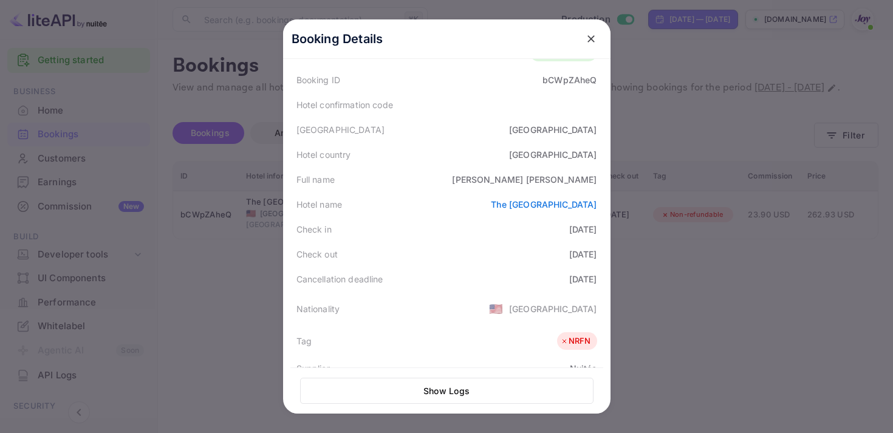
scroll to position [0, 0]
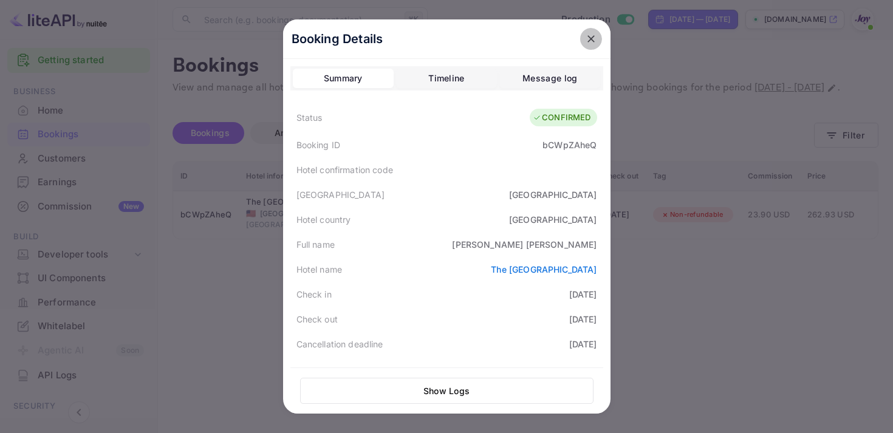
click at [587, 31] on button "close" at bounding box center [591, 39] width 22 height 22
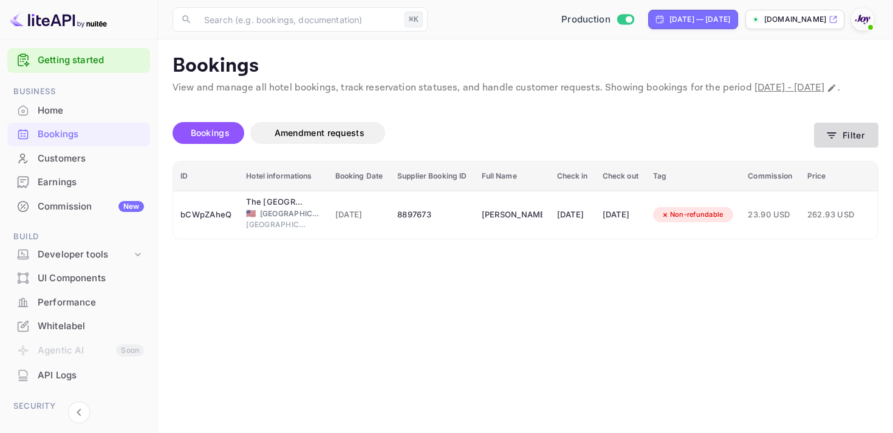
click at [833, 141] on icon "button" at bounding box center [831, 135] width 12 height 12
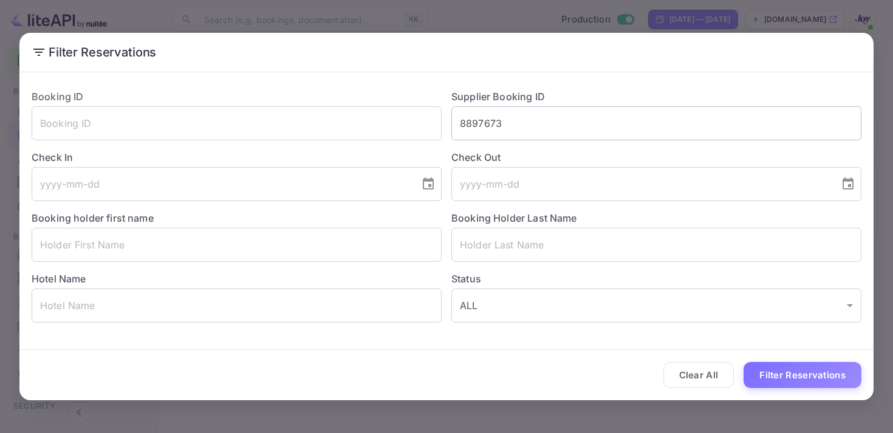
click at [484, 129] on input "8897673" at bounding box center [656, 123] width 410 height 34
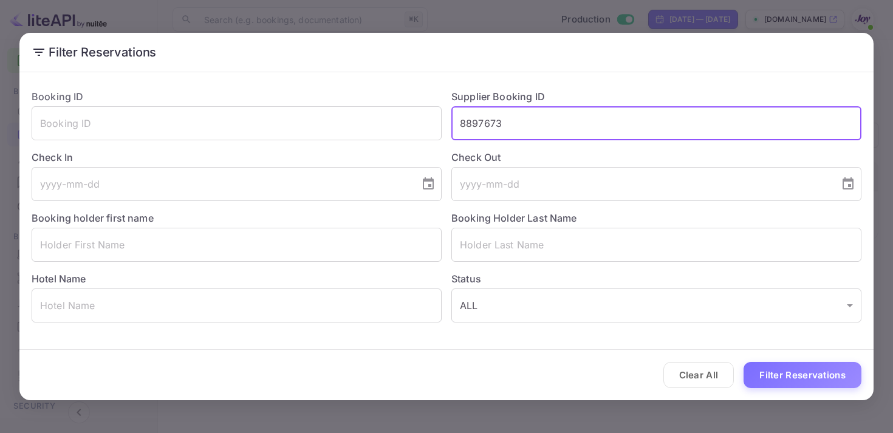
paste input "9075301"
type input "9075301"
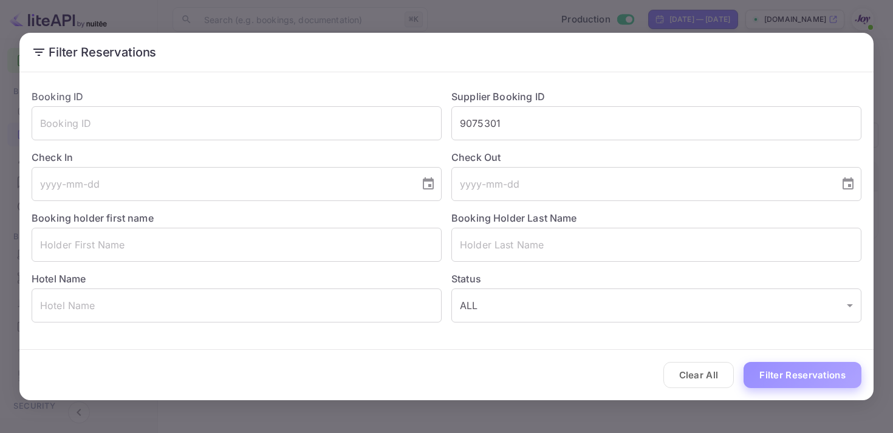
click at [764, 377] on button "Filter Reservations" at bounding box center [802, 375] width 118 height 26
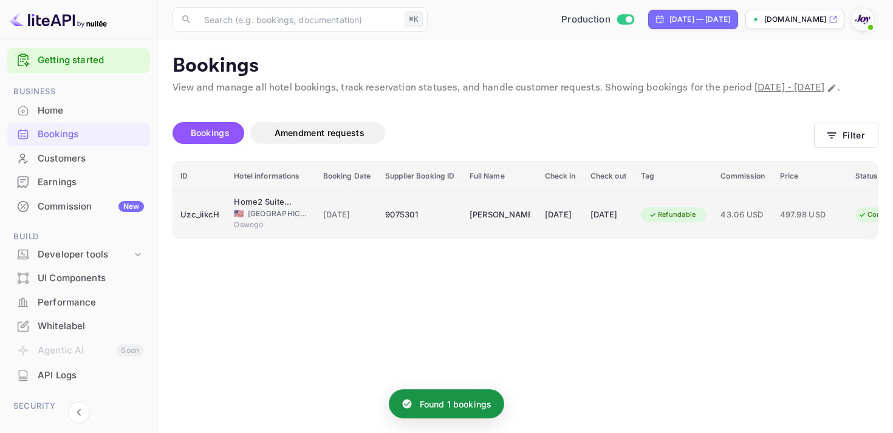
click at [604, 239] on td "[DATE]" at bounding box center [608, 215] width 50 height 48
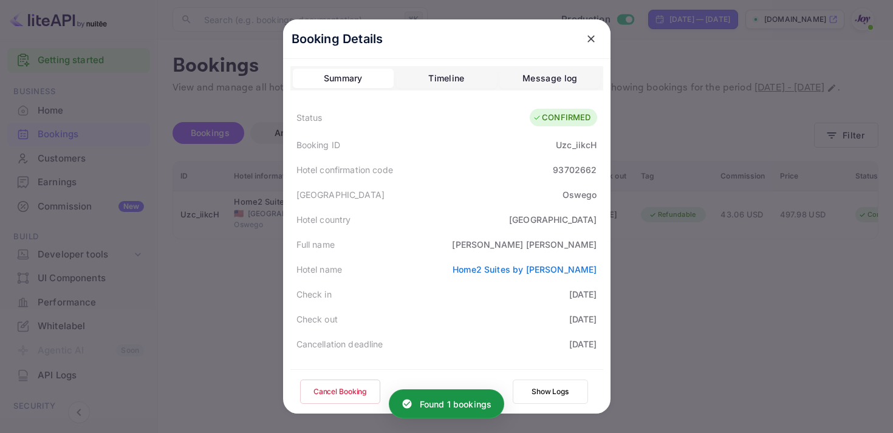
scroll to position [352, 0]
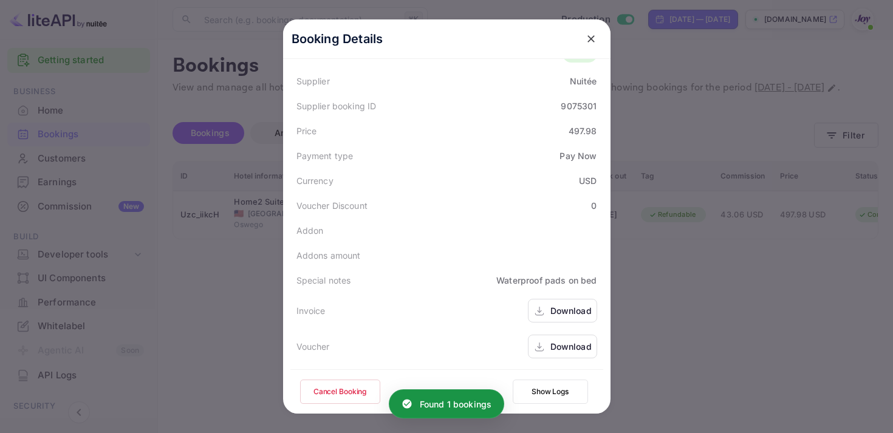
click at [536, 306] on icon at bounding box center [539, 311] width 12 height 13
click at [556, 355] on div "Download" at bounding box center [562, 347] width 69 height 24
click at [585, 39] on icon "close" at bounding box center [591, 39] width 12 height 12
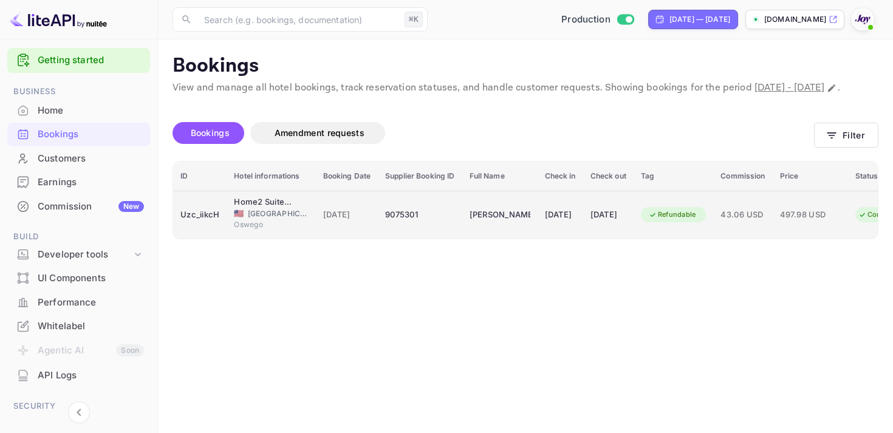
click at [474, 216] on td "[PERSON_NAME]" at bounding box center [499, 215] width 75 height 48
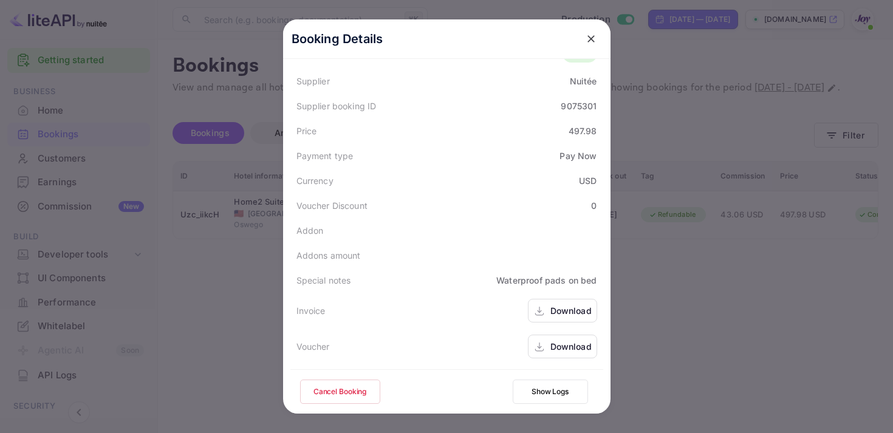
click at [557, 308] on div "Download" at bounding box center [570, 310] width 41 height 13
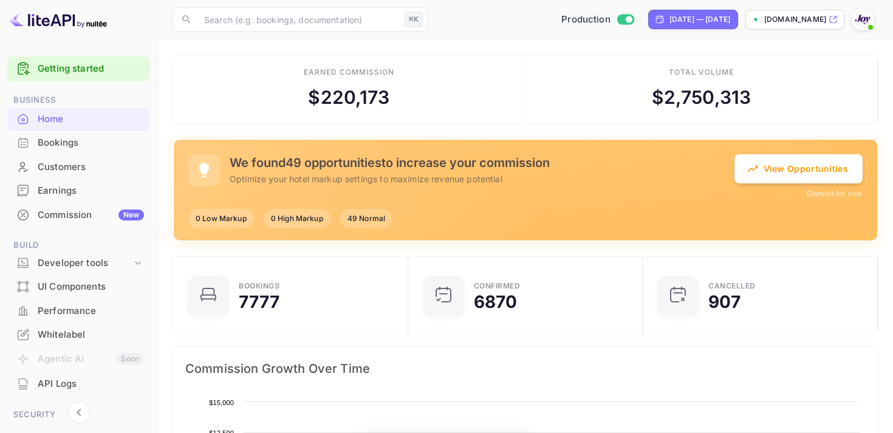
scroll to position [197, 228]
click at [52, 146] on div "Bookings" at bounding box center [91, 143] width 106 height 14
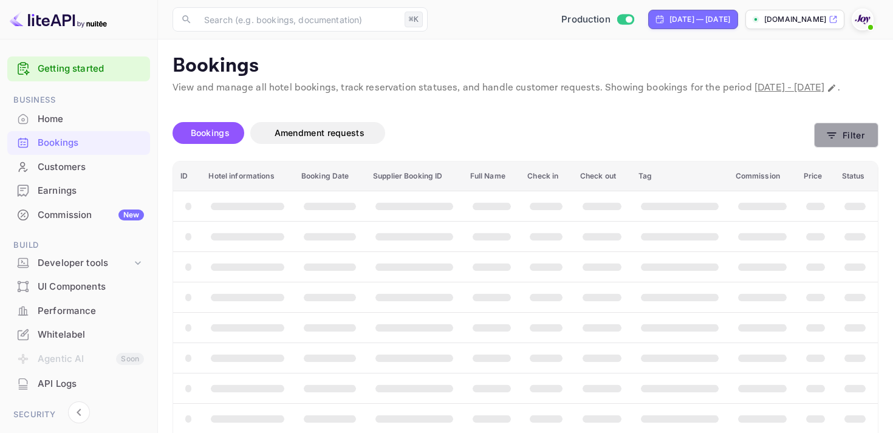
click at [828, 138] on button "Filter" at bounding box center [846, 135] width 64 height 25
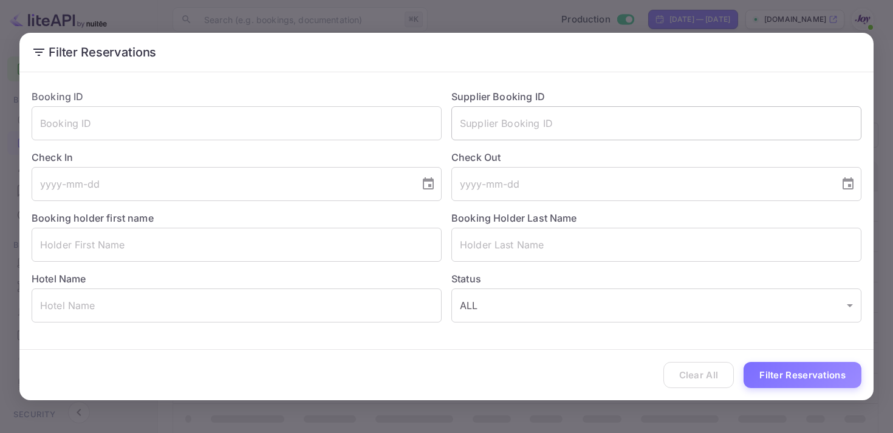
click at [547, 139] on input "text" at bounding box center [656, 123] width 410 height 34
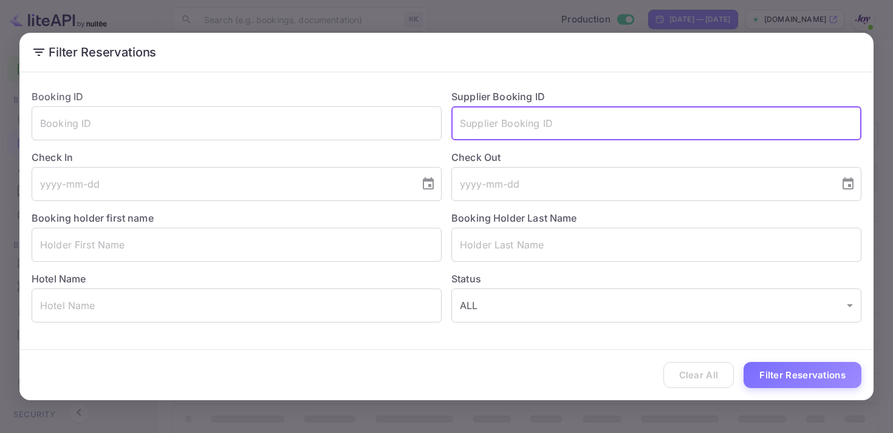
paste input "8930587"
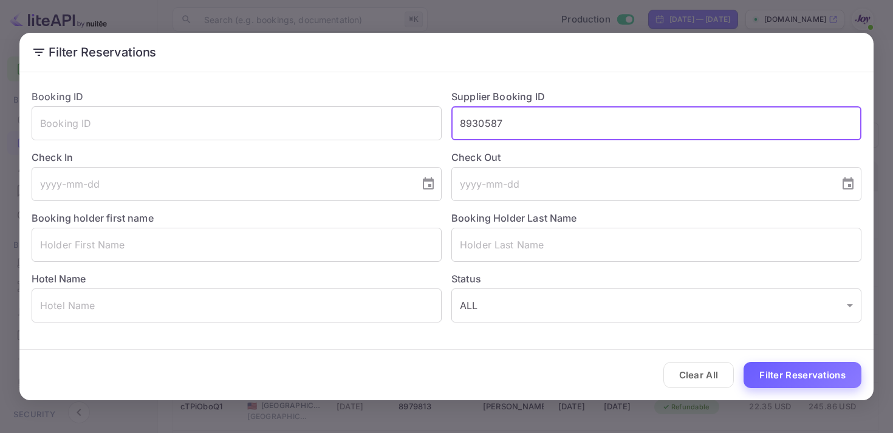
type input "8930587"
click at [834, 373] on button "Filter Reservations" at bounding box center [802, 375] width 118 height 26
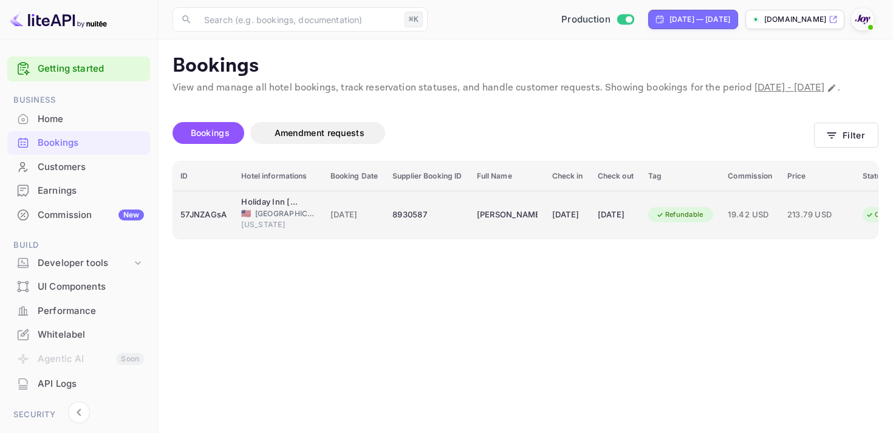
click at [428, 239] on td "8930587" at bounding box center [427, 215] width 84 height 48
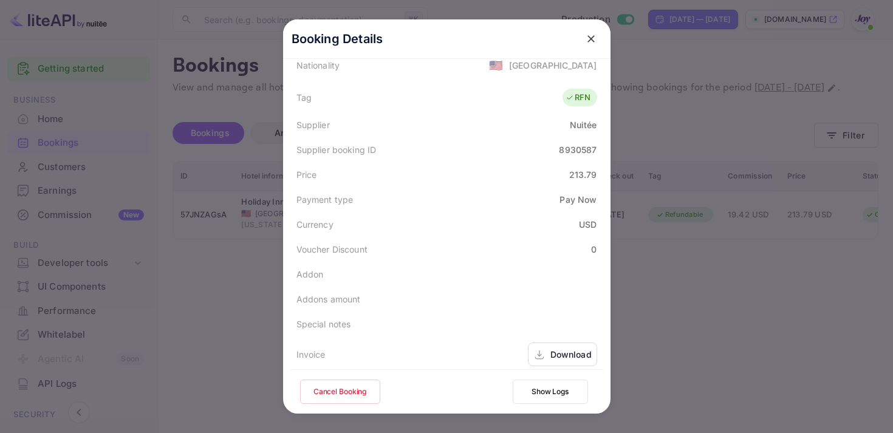
scroll to position [352, 0]
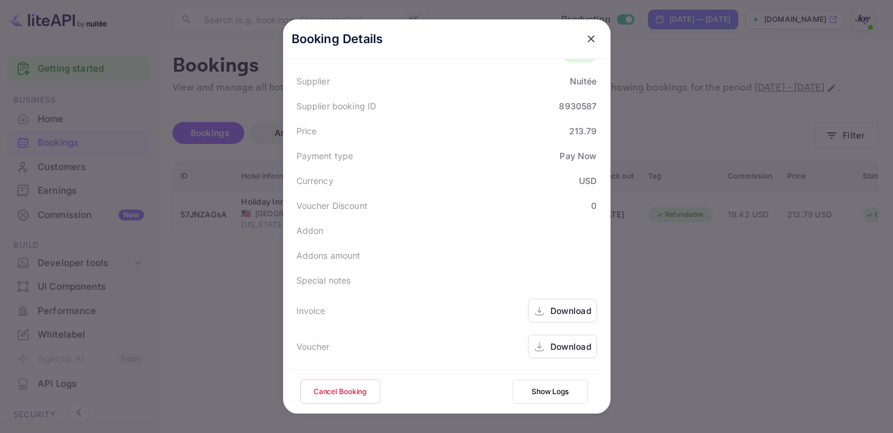
click at [530, 316] on div "Download" at bounding box center [562, 311] width 69 height 24
click at [573, 350] on div "Download" at bounding box center [570, 346] width 41 height 13
click at [548, 300] on div "Download" at bounding box center [562, 311] width 69 height 24
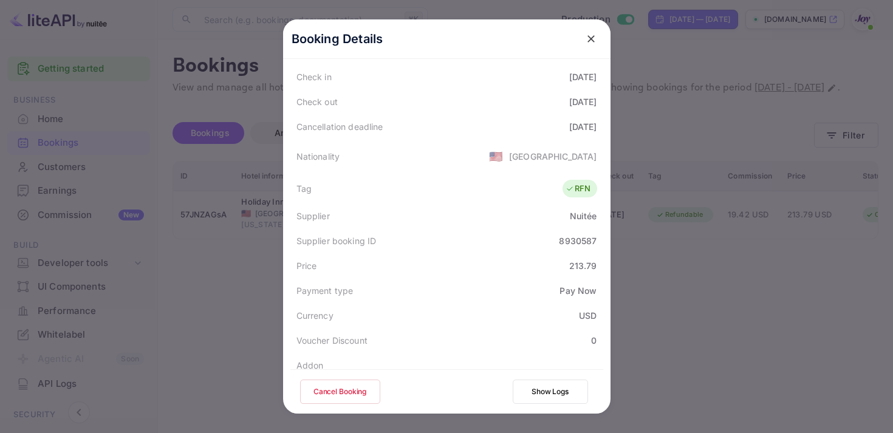
scroll to position [207, 0]
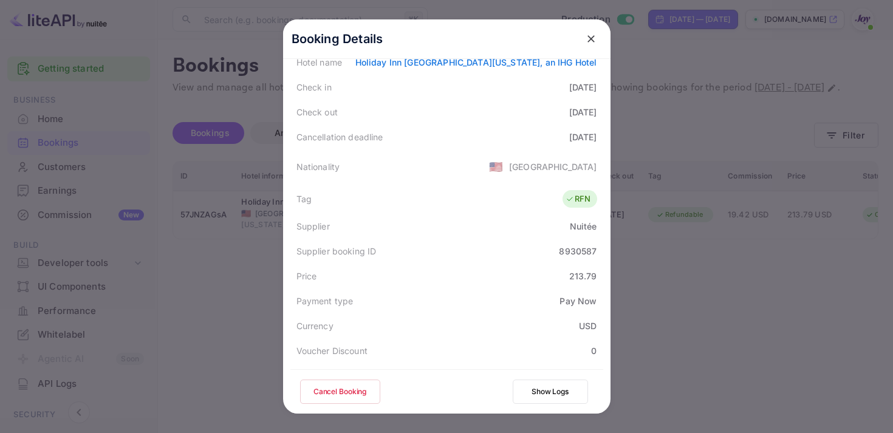
click at [585, 45] on button "close" at bounding box center [591, 39] width 22 height 22
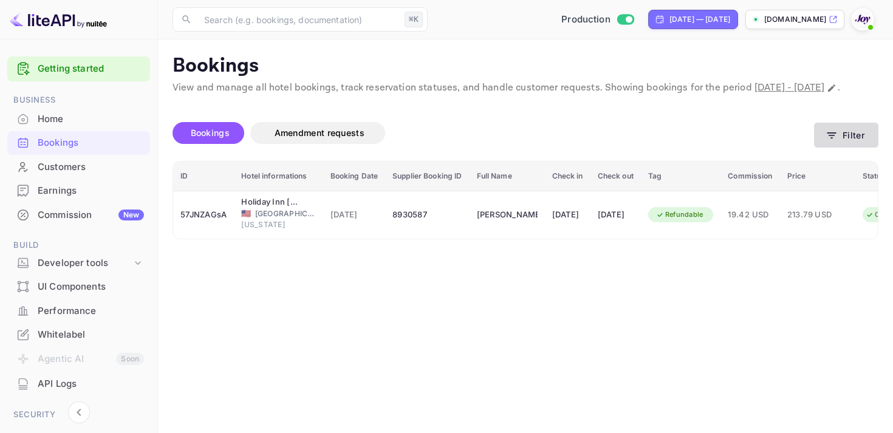
click at [850, 148] on button "Filter" at bounding box center [846, 135] width 64 height 25
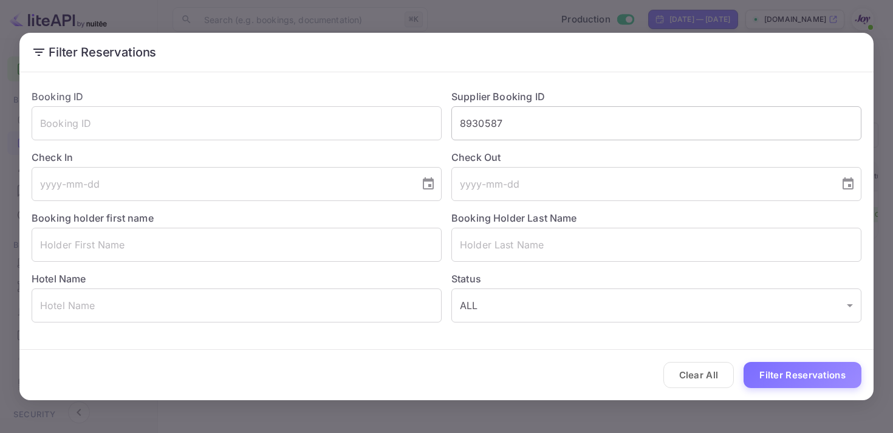
click at [493, 114] on input "8930587" at bounding box center [656, 123] width 410 height 34
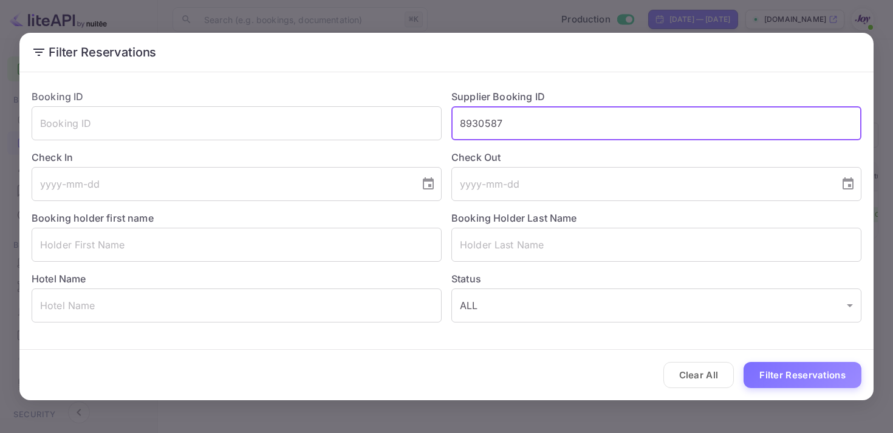
click at [493, 114] on input "8930587" at bounding box center [656, 123] width 410 height 34
paste input "9369499"
type input "9369499"
click at [799, 381] on button "Filter Reservations" at bounding box center [802, 375] width 118 height 26
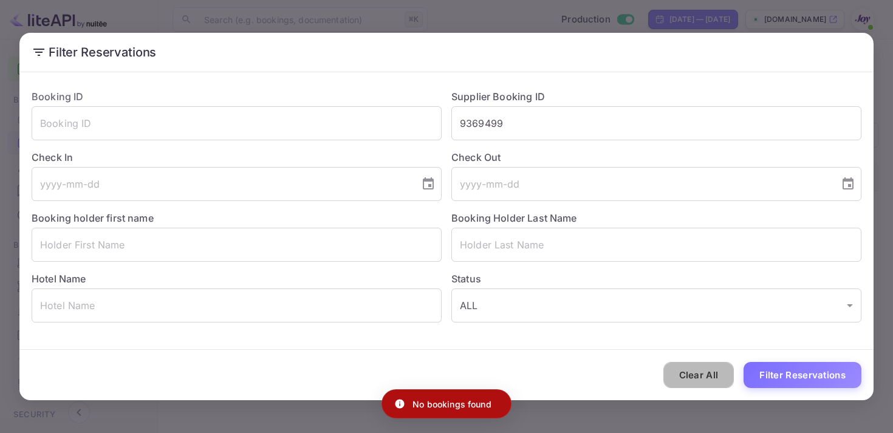
click at [707, 369] on button "Clear All" at bounding box center [698, 375] width 71 height 26
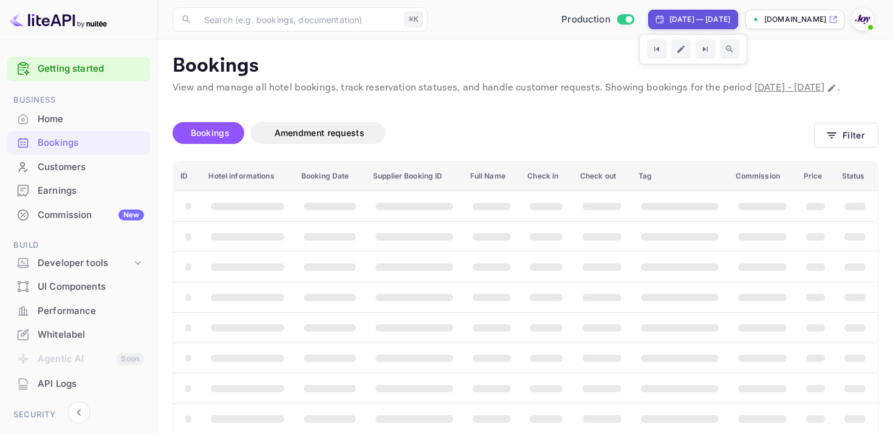
click at [669, 17] on div "Jul 20, 2025 — Aug 19, 2025" at bounding box center [699, 19] width 61 height 11
select select "6"
select select "2025"
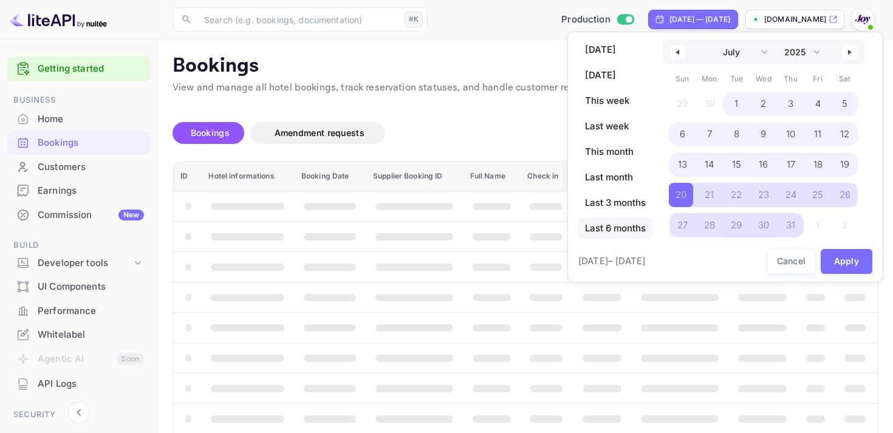
click at [605, 223] on span "Last 6 months" at bounding box center [615, 228] width 75 height 21
select select "2"
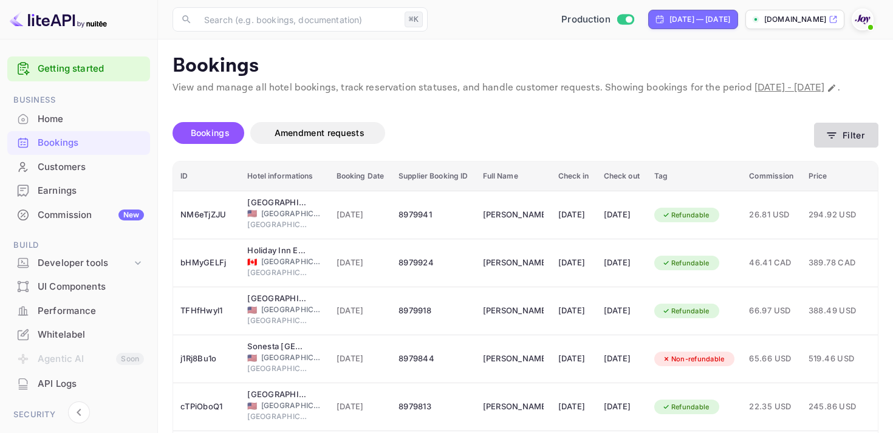
click at [857, 145] on button "Filter" at bounding box center [846, 135] width 64 height 25
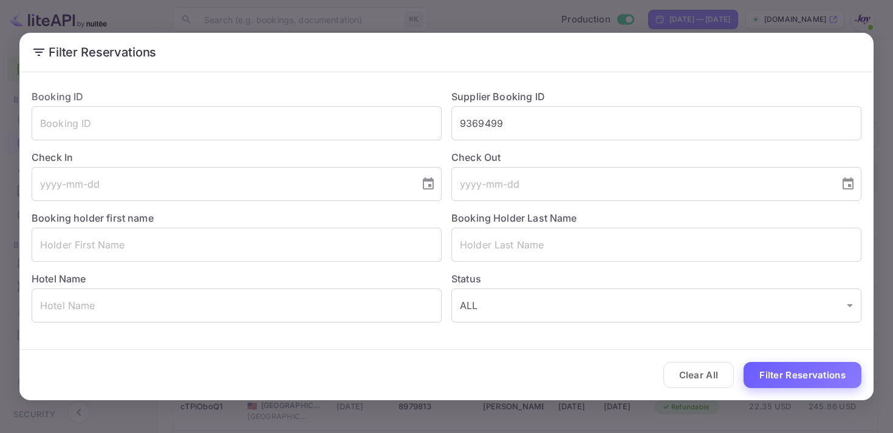
click at [831, 370] on button "Filter Reservations" at bounding box center [802, 375] width 118 height 26
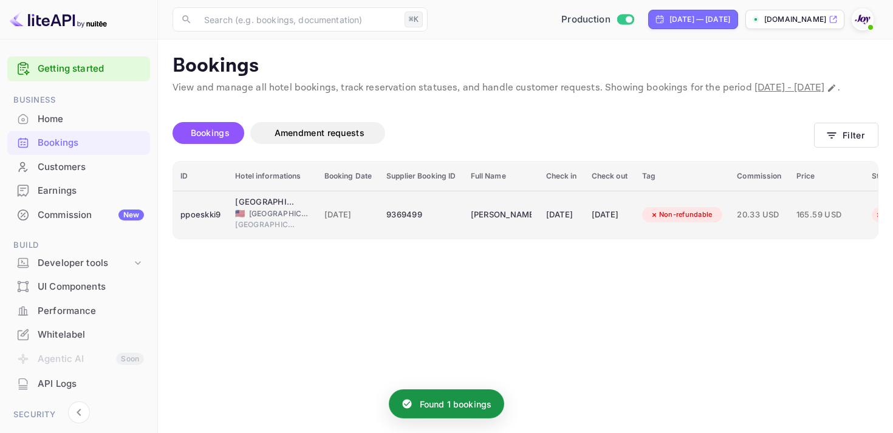
click at [490, 218] on td "Traelon Rodgers" at bounding box center [500, 215] width 75 height 48
